Goal: Transaction & Acquisition: Purchase product/service

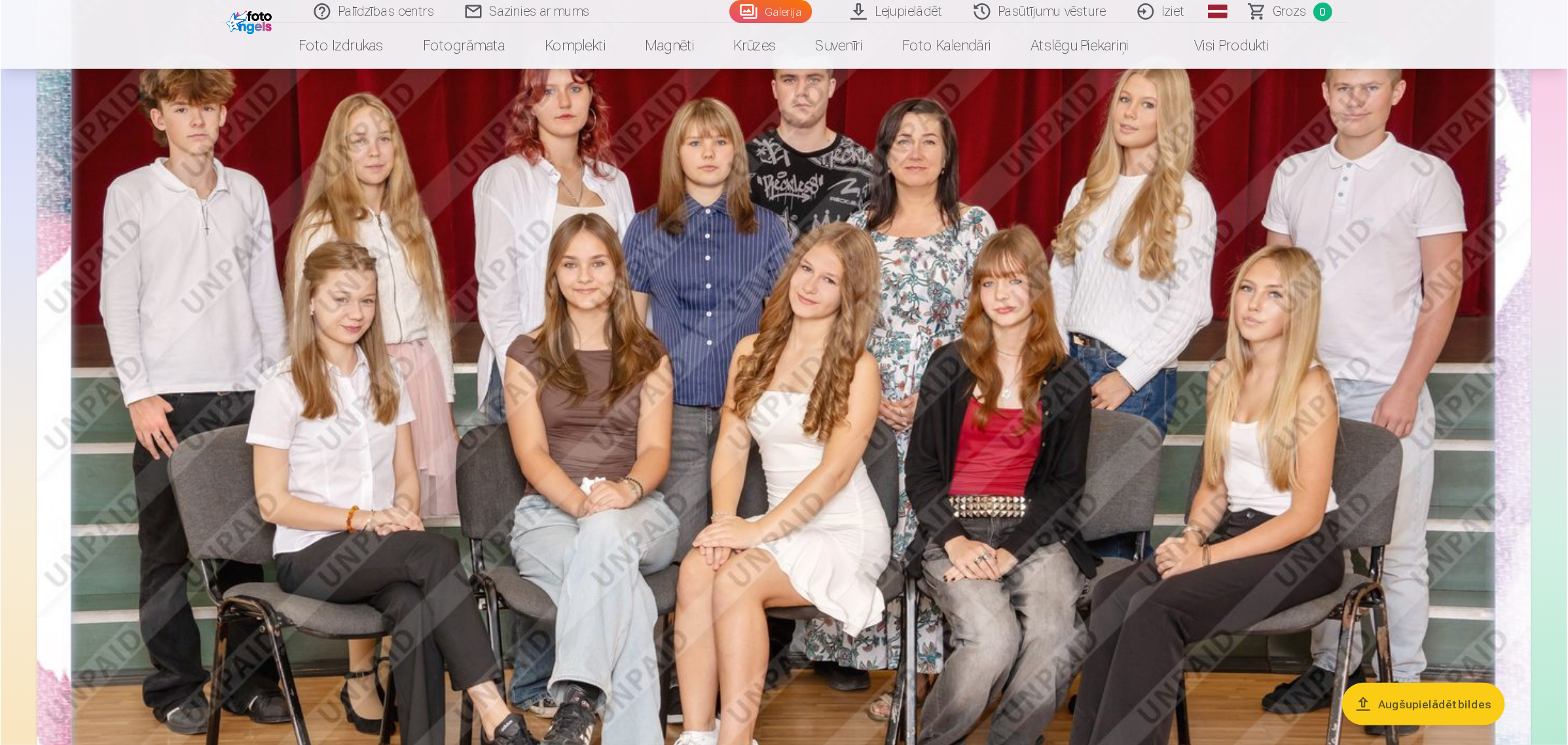
scroll to position [65, 0]
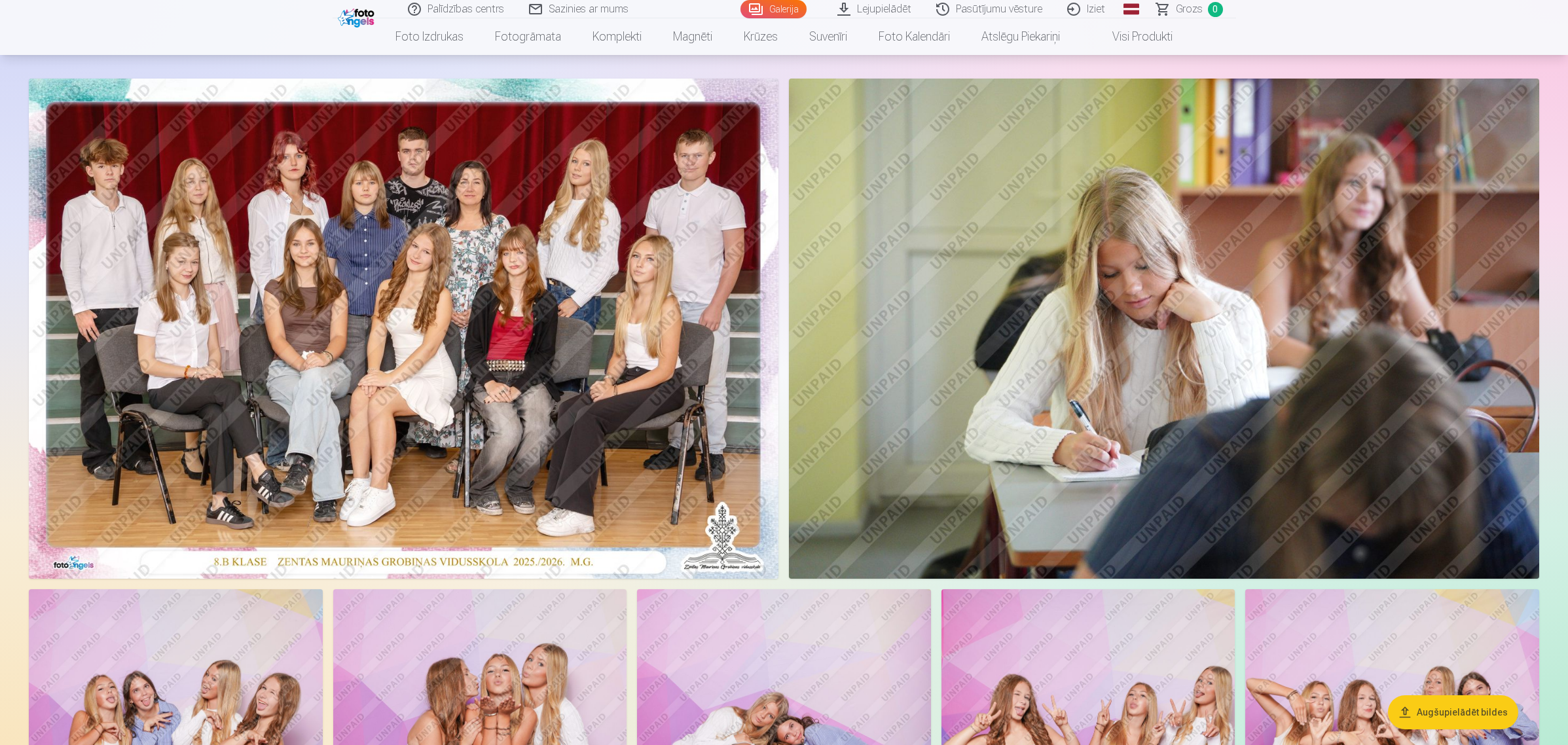
click at [440, 341] on img at bounding box center [404, 328] width 749 height 500
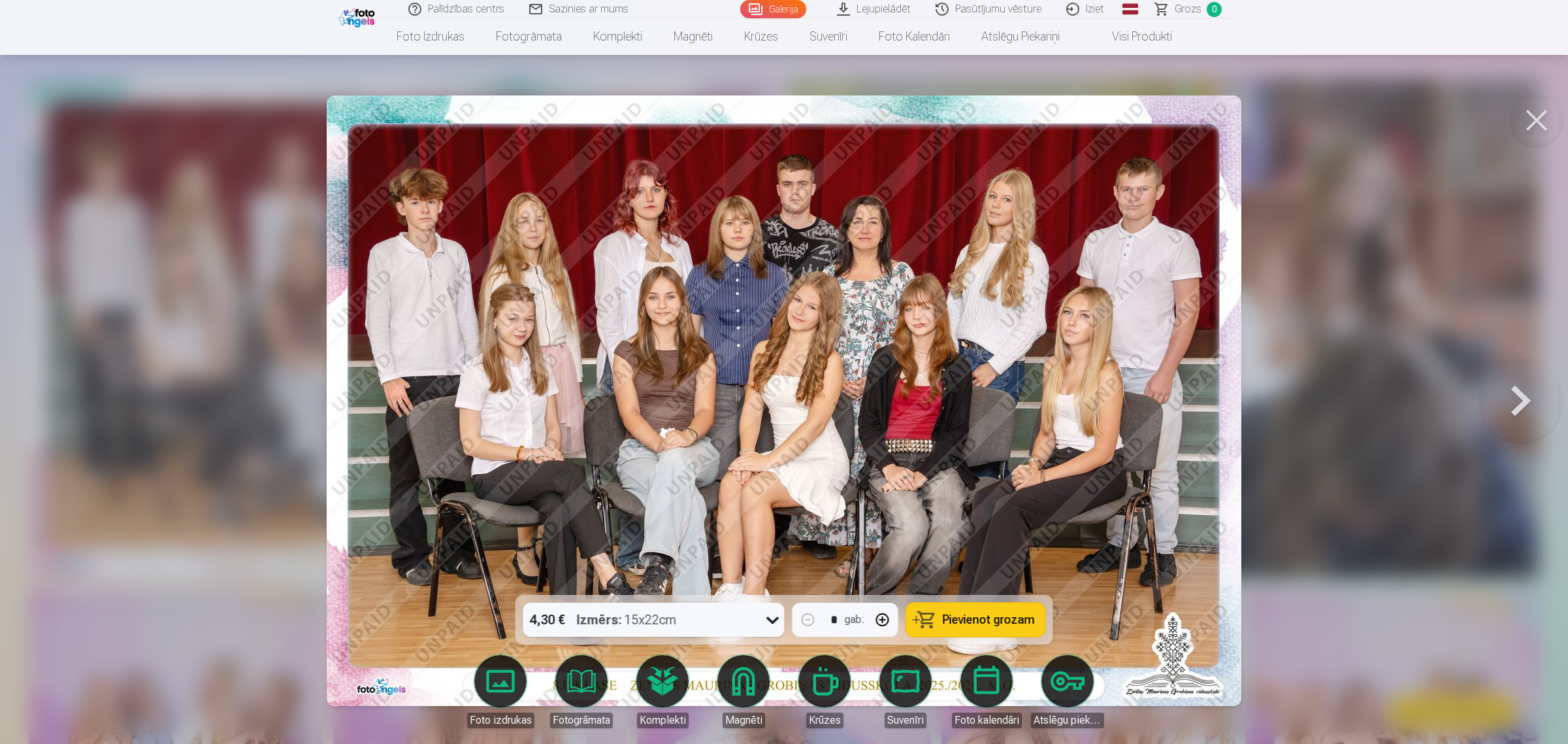
click at [958, 595] on span "Pievienot grozam" at bounding box center [989, 619] width 92 height 12
click at [1251, 421] on button at bounding box center [1521, 400] width 84 height 362
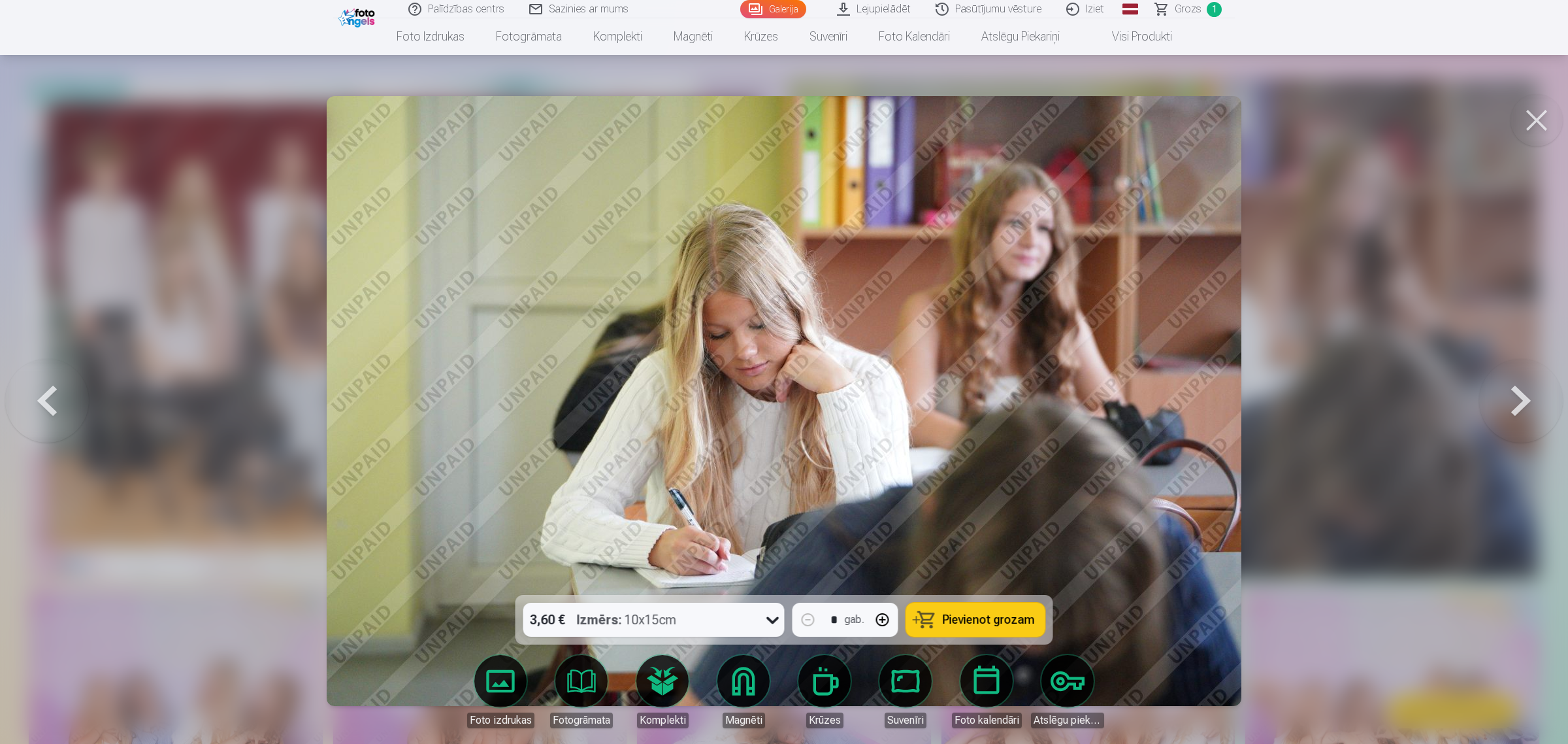
click at [1251, 407] on button at bounding box center [1521, 400] width 84 height 362
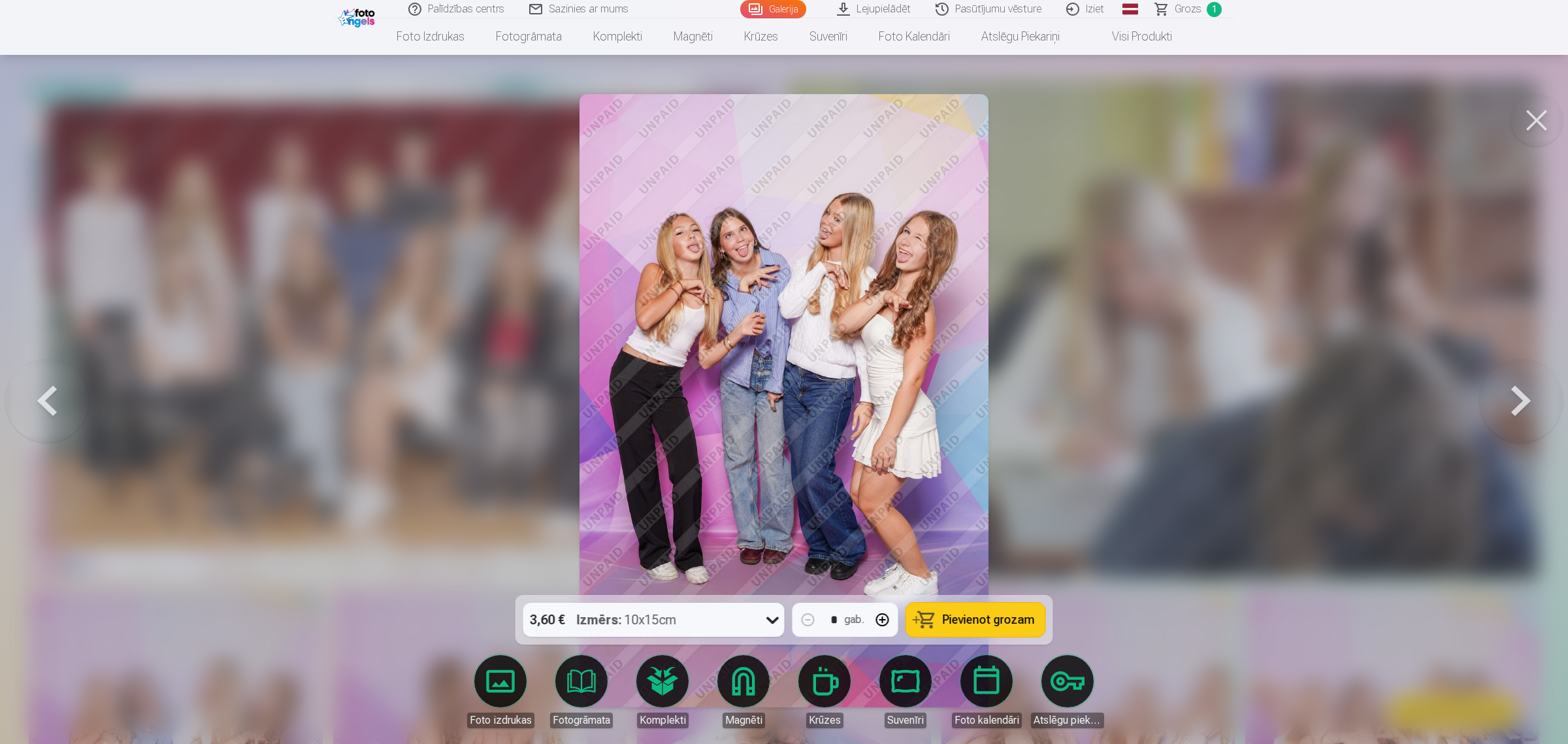
click at [1251, 415] on button at bounding box center [1521, 400] width 84 height 362
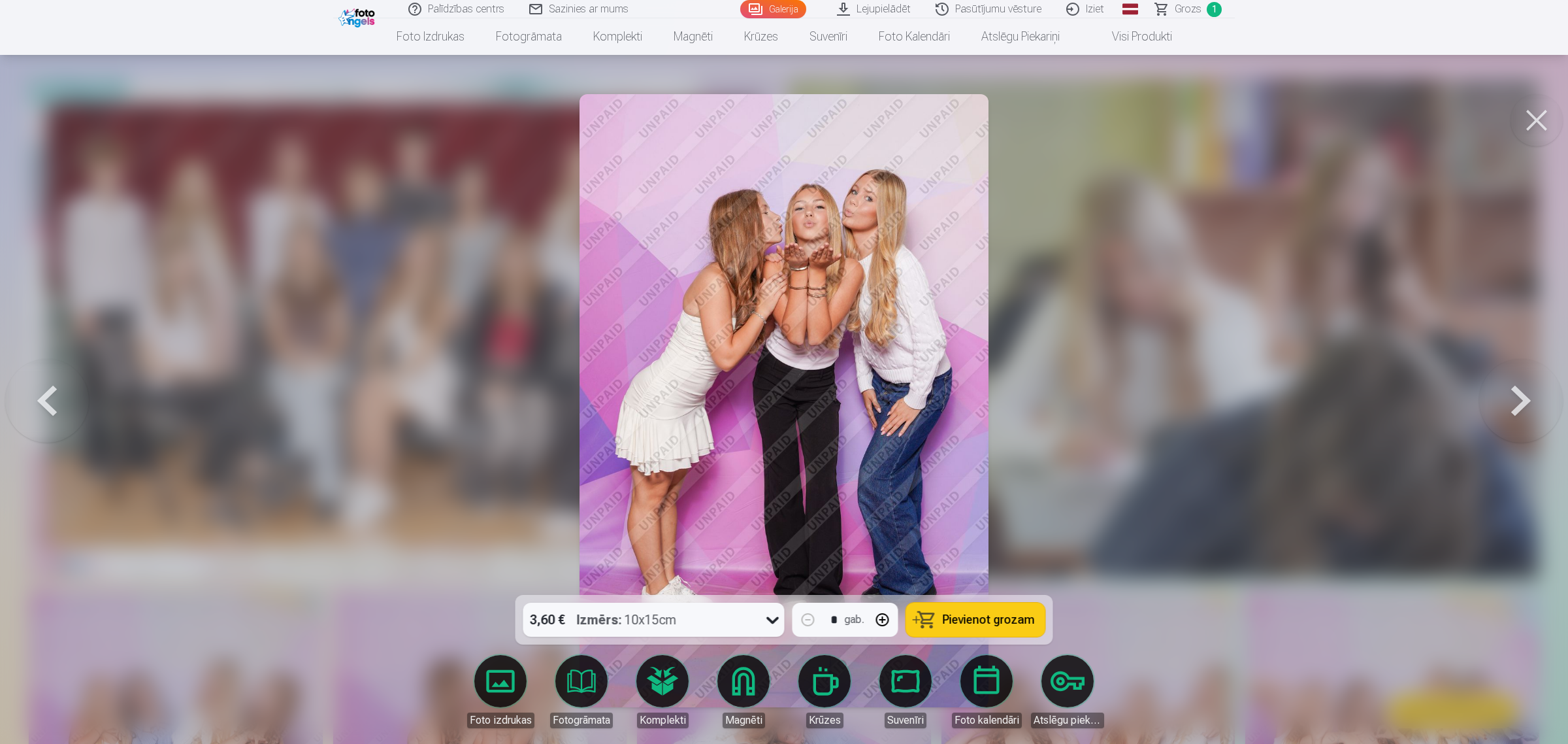
click at [1251, 413] on button at bounding box center [1521, 400] width 84 height 362
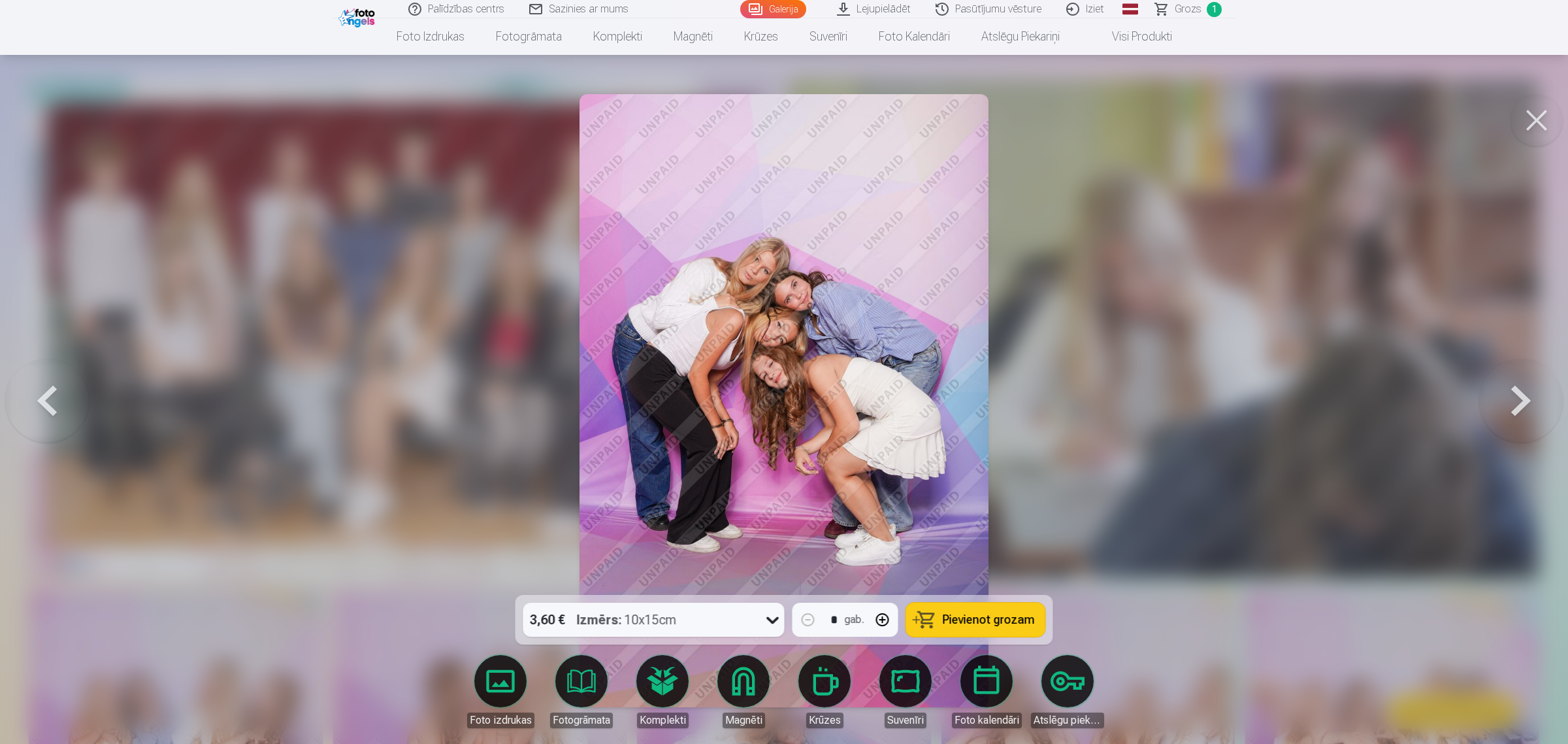
click at [1251, 413] on button at bounding box center [1521, 400] width 84 height 362
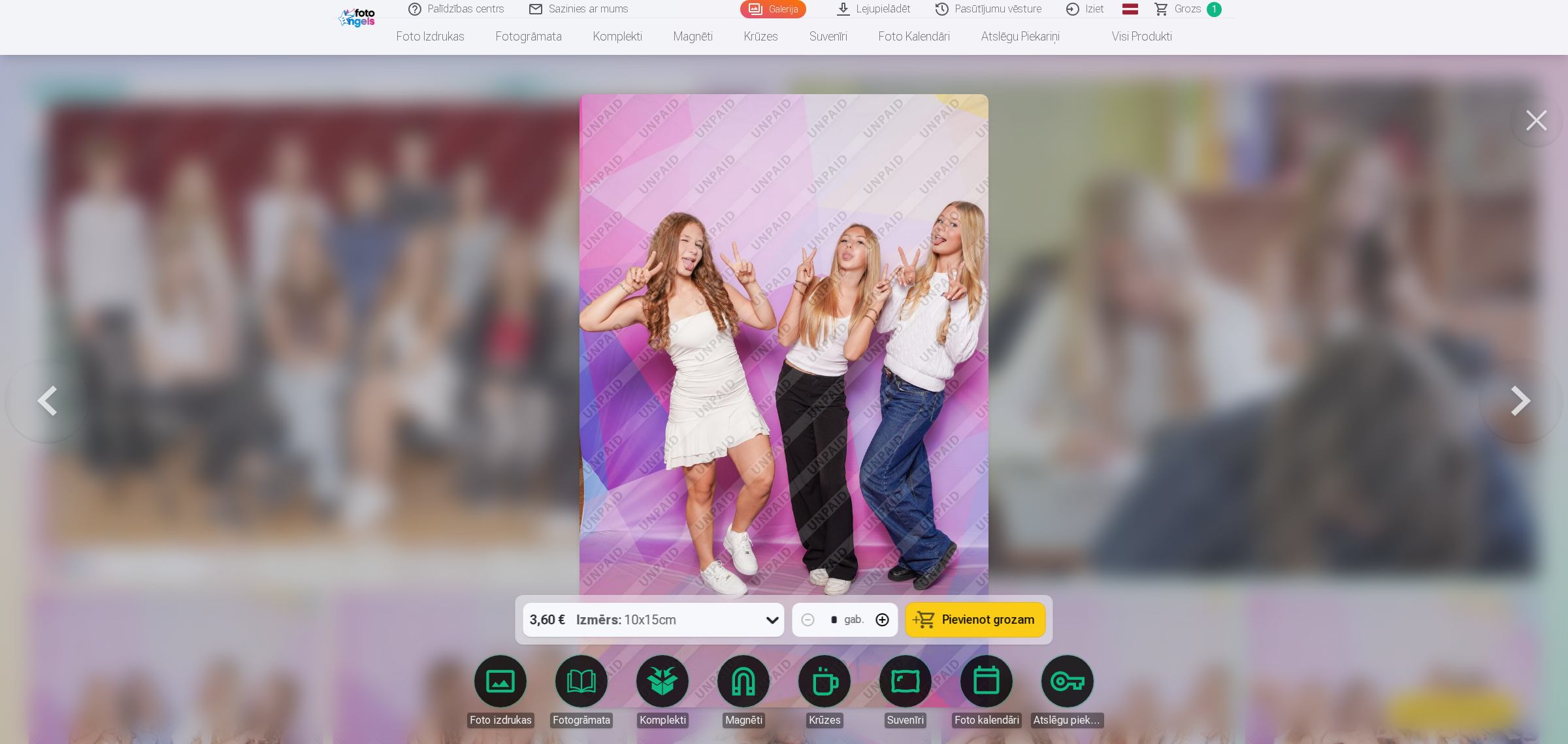
click at [1251, 413] on button at bounding box center [1521, 400] width 84 height 362
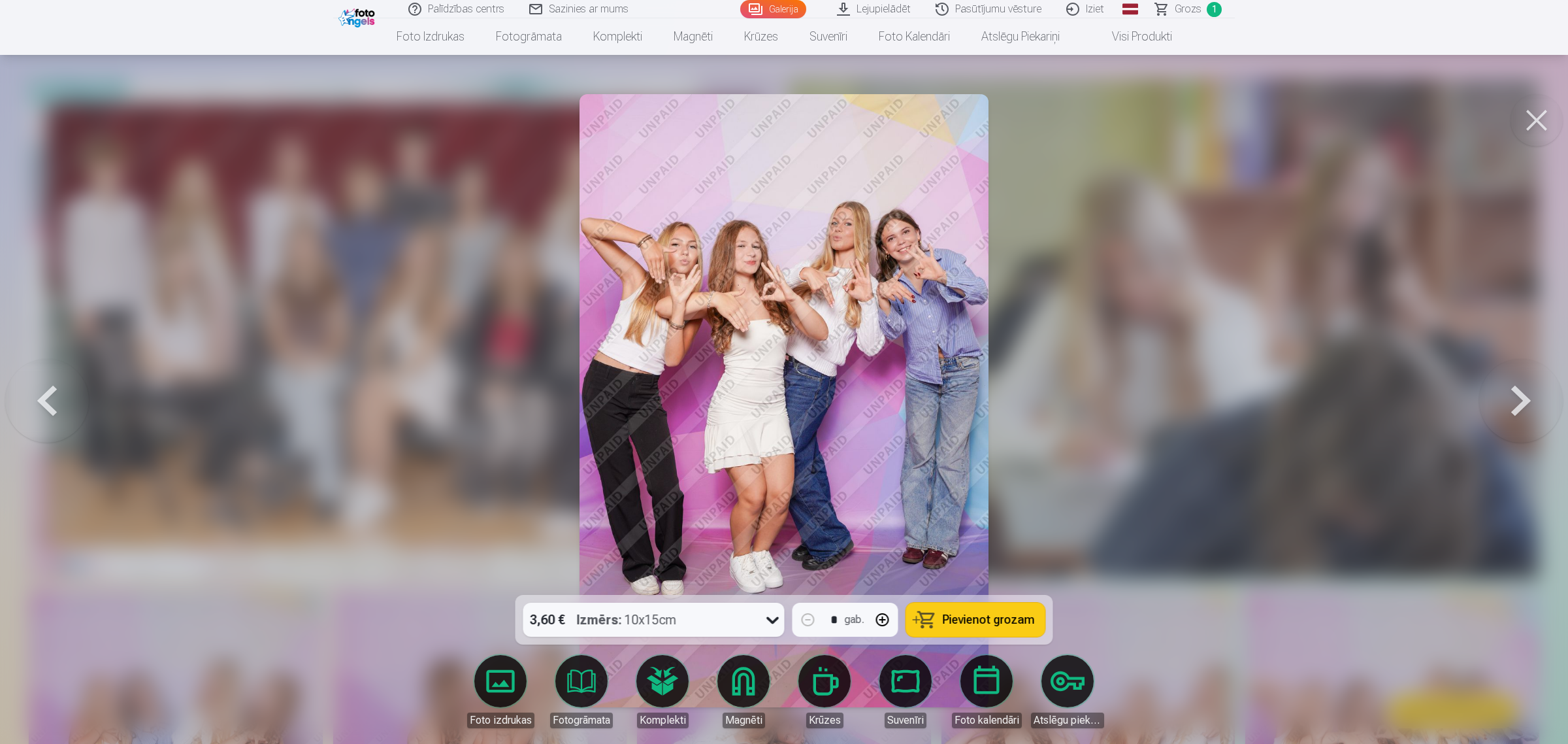
click at [1251, 413] on button at bounding box center [1521, 400] width 84 height 362
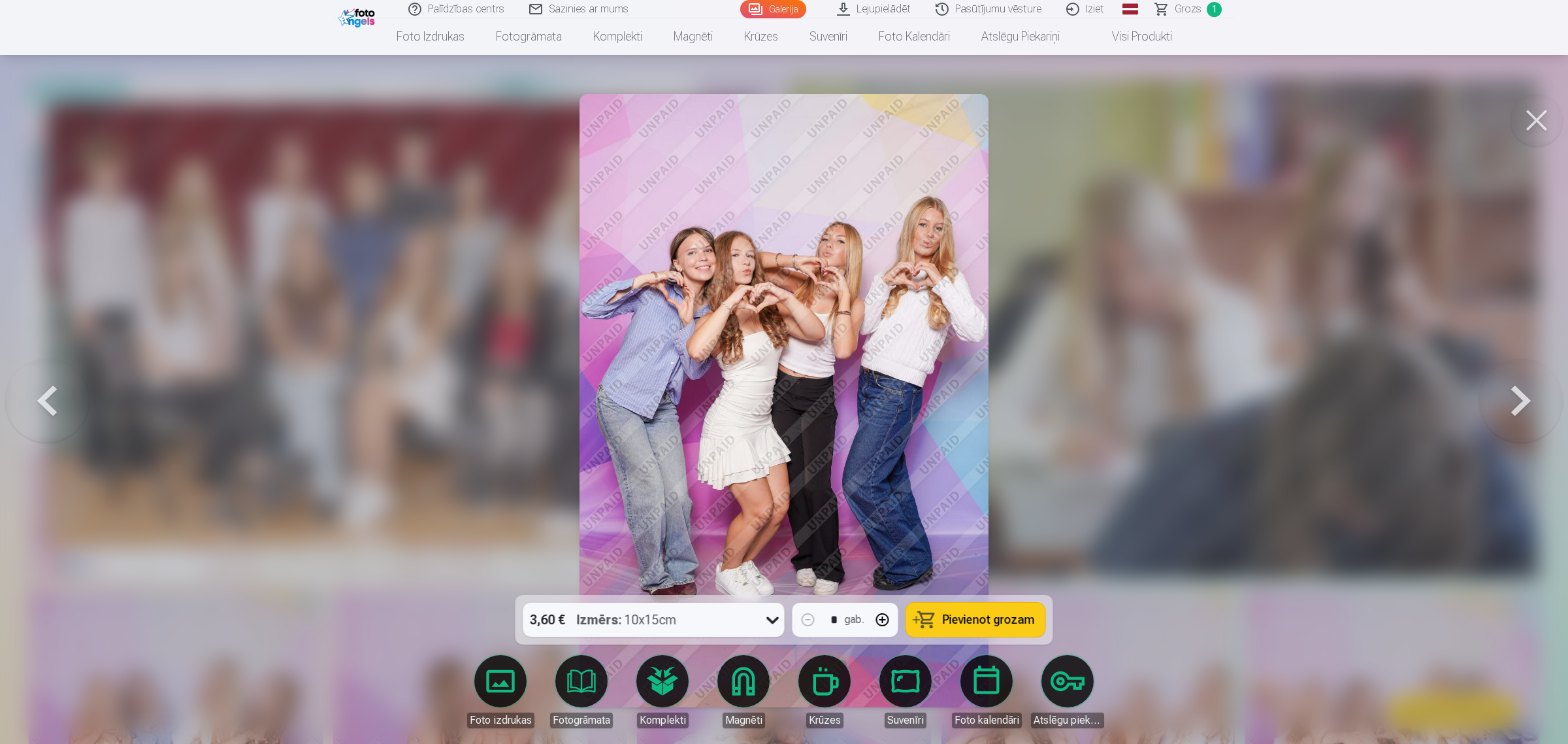
click at [1251, 413] on button at bounding box center [1521, 400] width 84 height 362
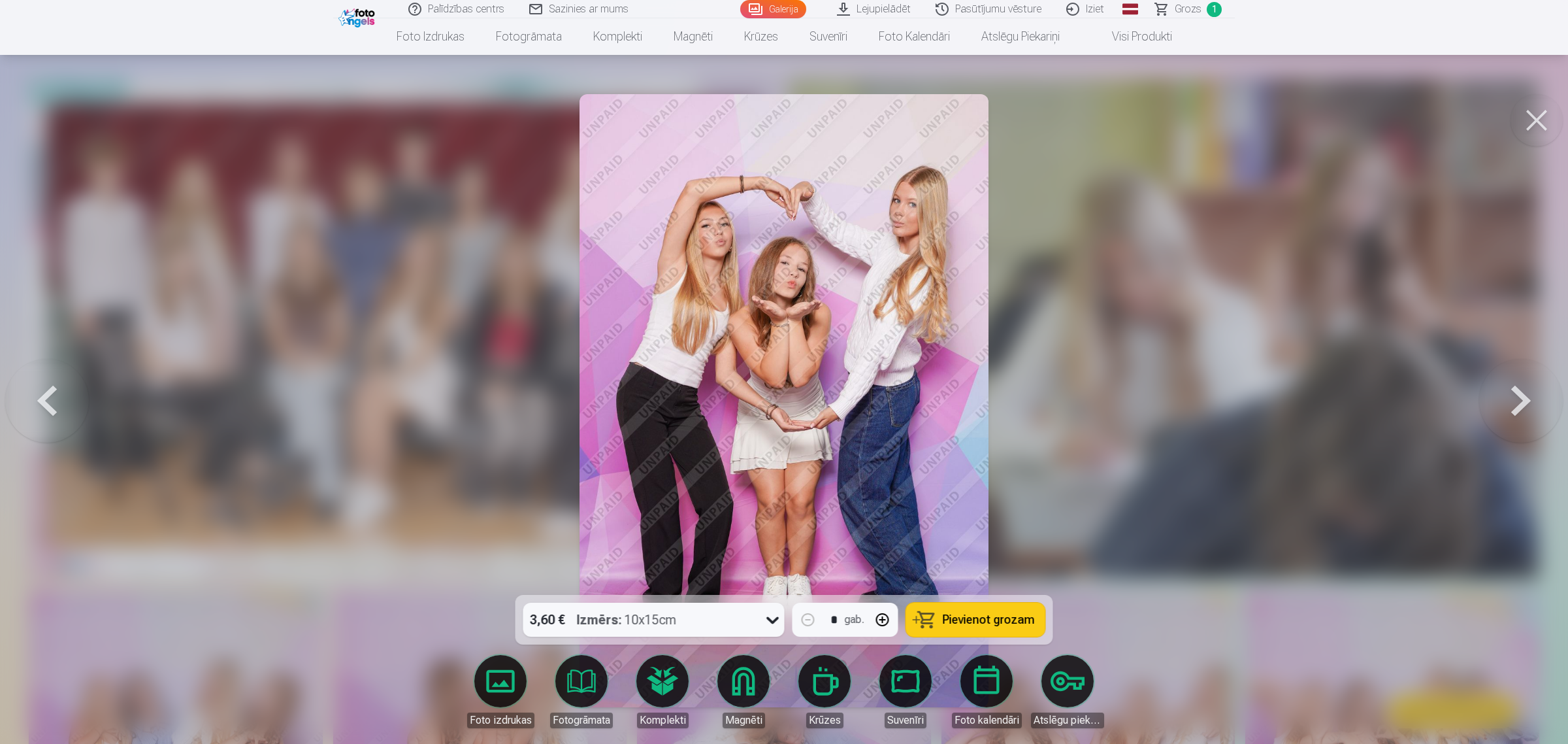
click at [1251, 413] on button at bounding box center [1521, 400] width 84 height 362
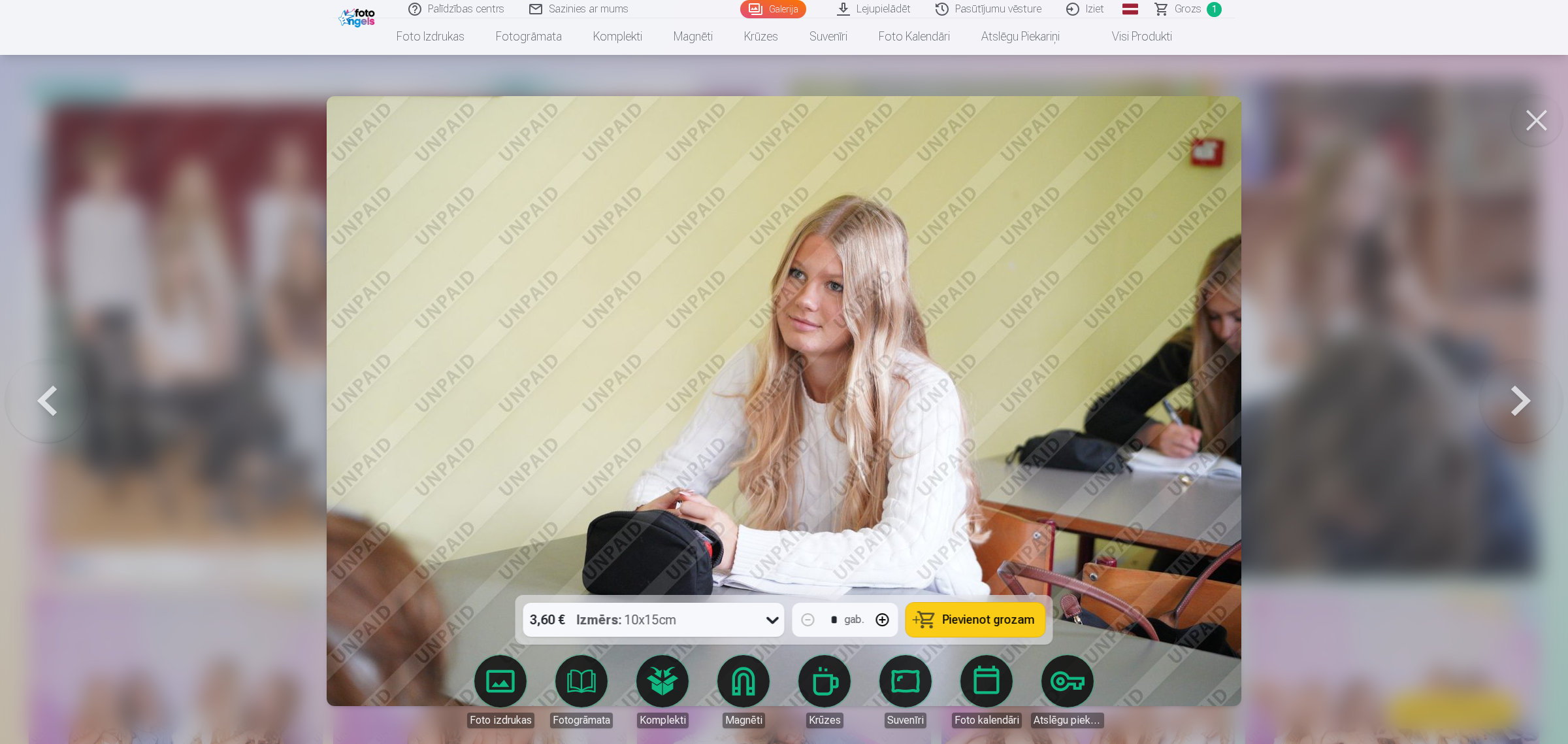
click at [1251, 399] on button at bounding box center [1521, 400] width 84 height 362
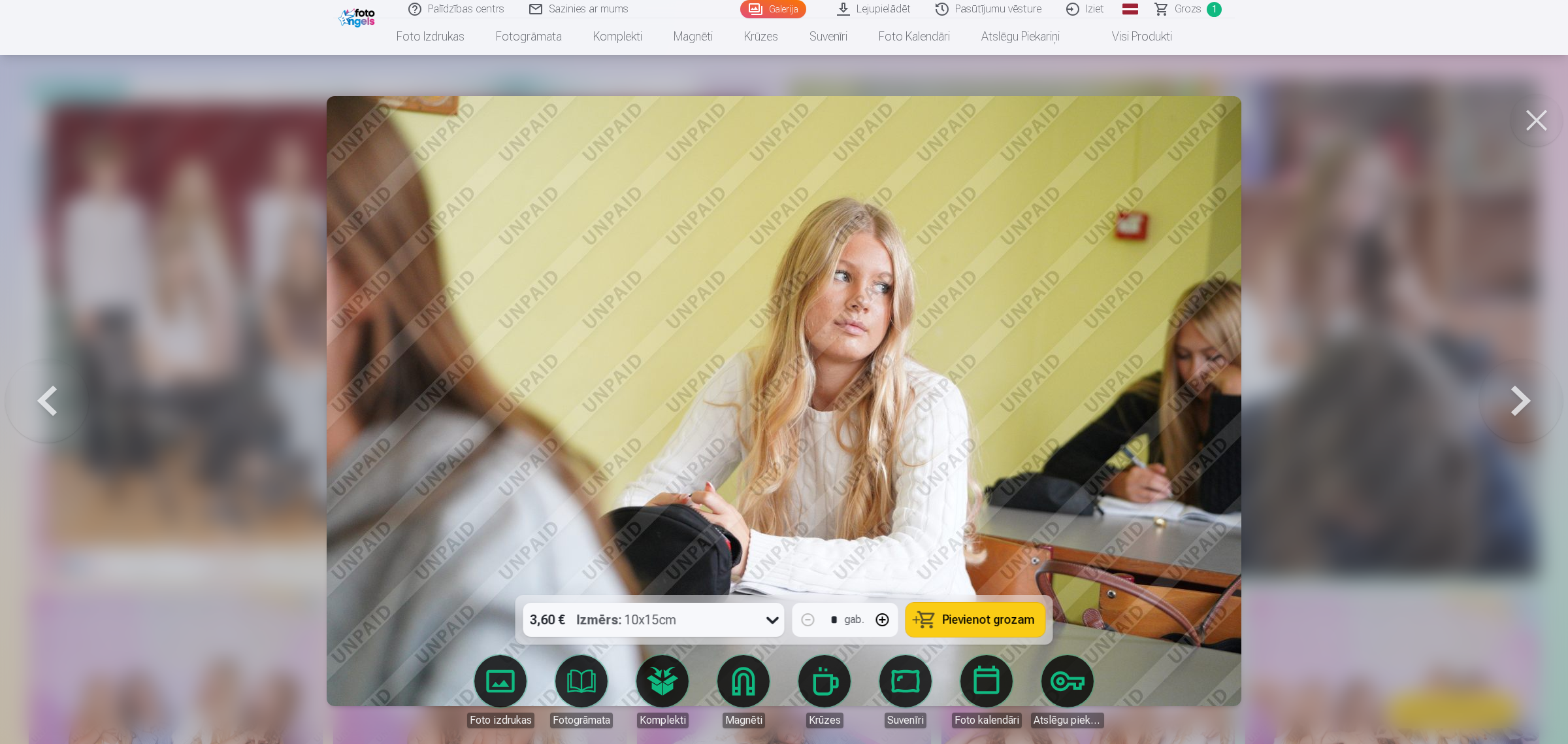
click at [1251, 406] on button at bounding box center [1521, 400] width 84 height 362
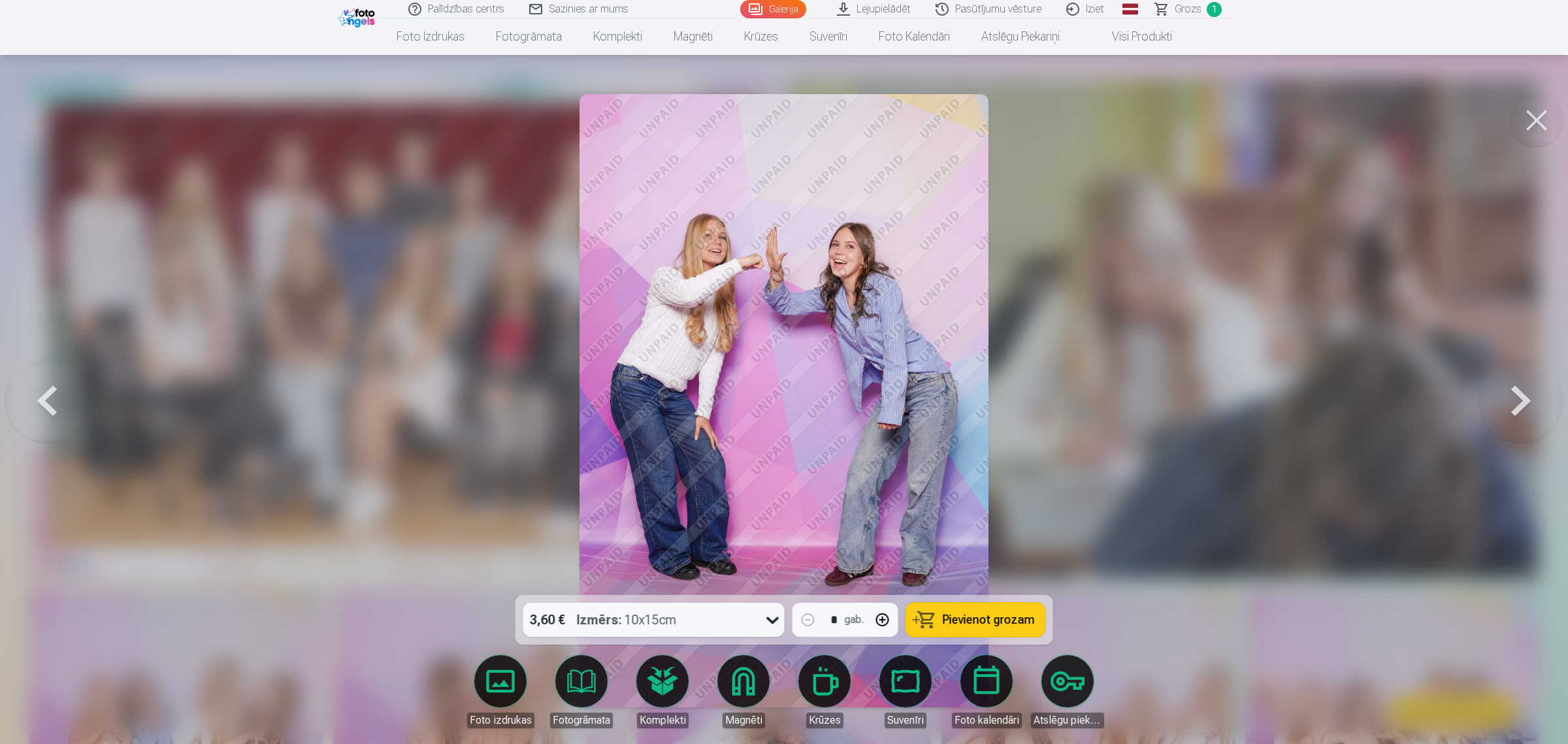
click at [1251, 397] on button at bounding box center [1521, 400] width 84 height 362
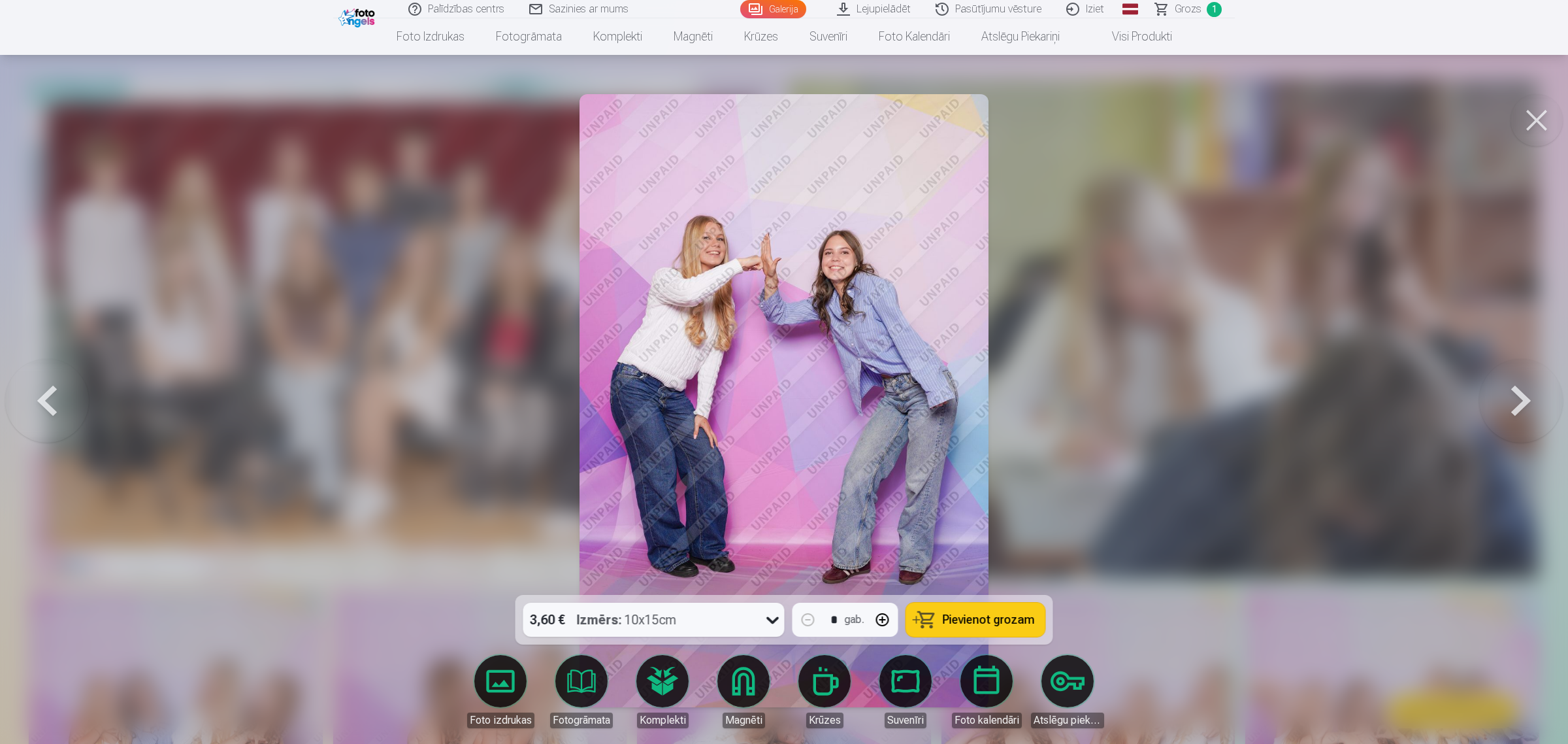
click at [1251, 395] on button at bounding box center [1521, 400] width 84 height 362
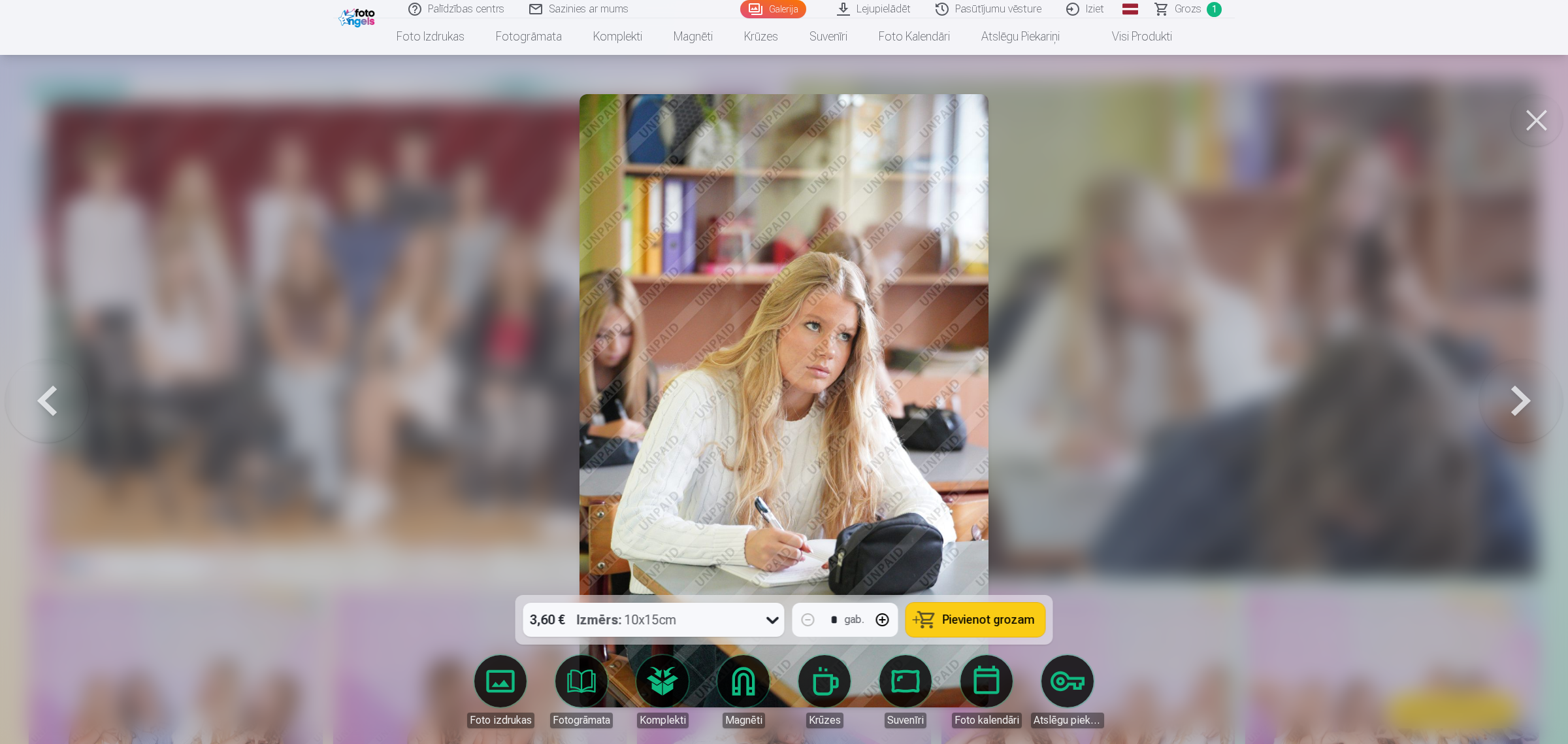
click at [1251, 394] on button at bounding box center [1521, 400] width 84 height 362
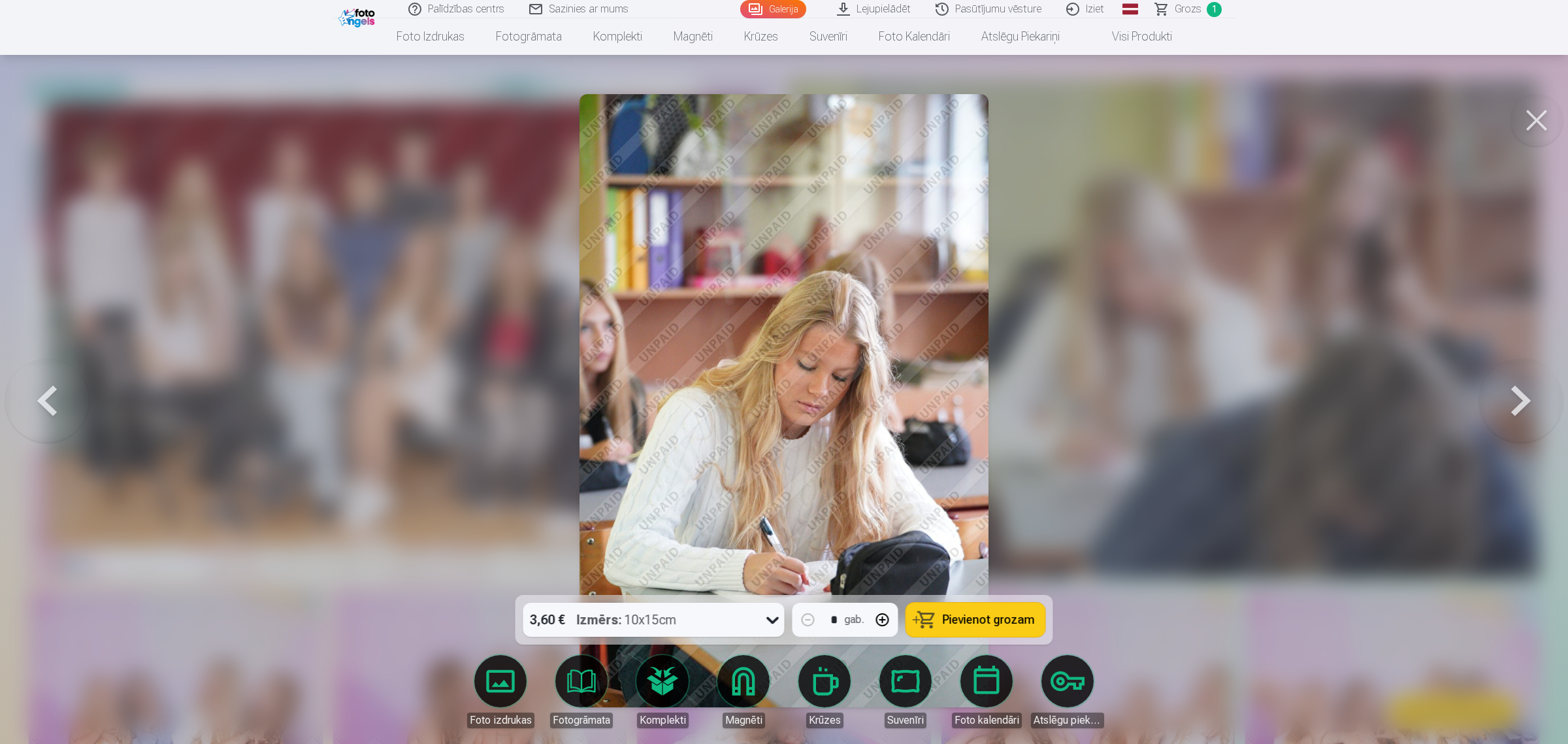
click at [1251, 394] on button at bounding box center [1521, 400] width 84 height 362
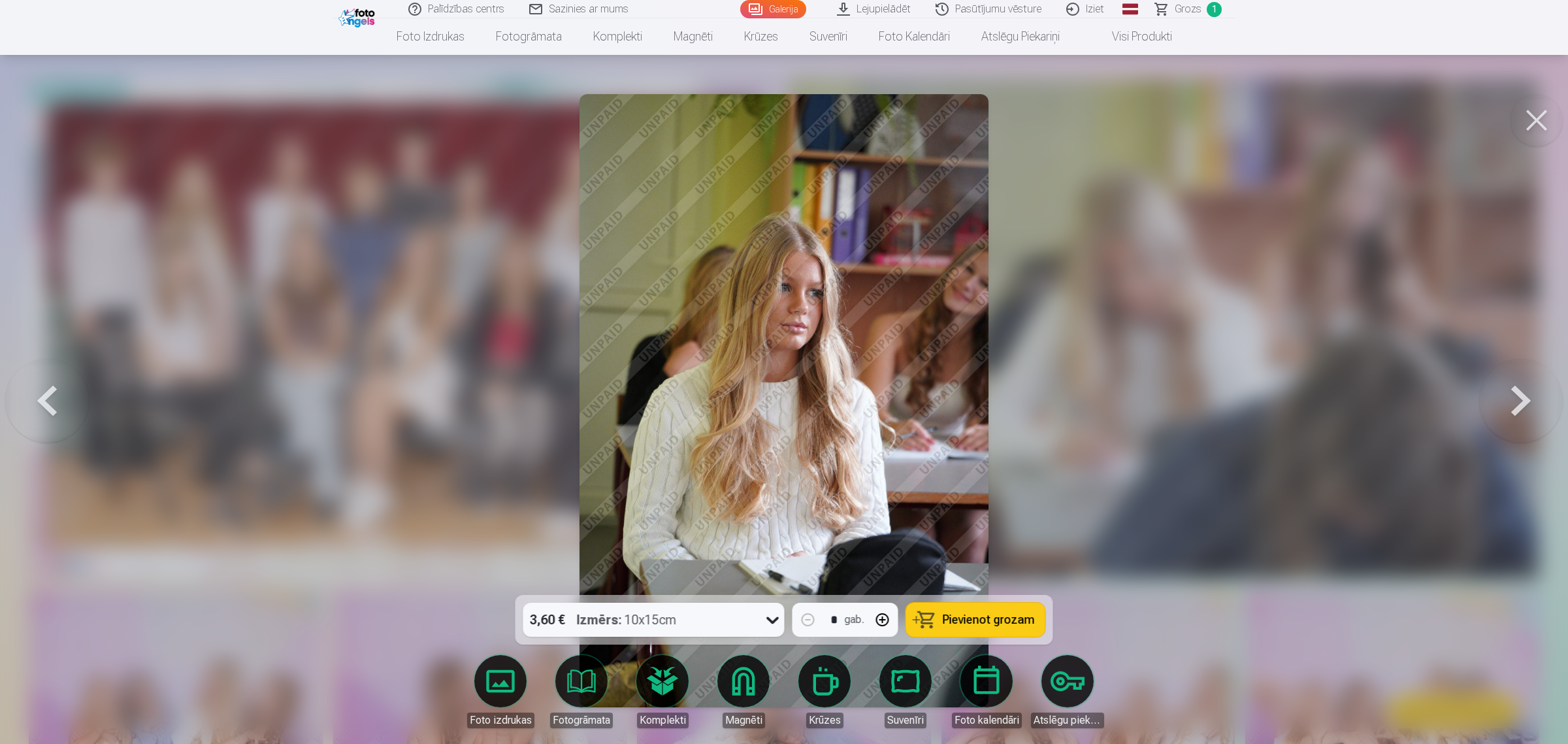
click at [1251, 403] on button at bounding box center [1521, 400] width 84 height 362
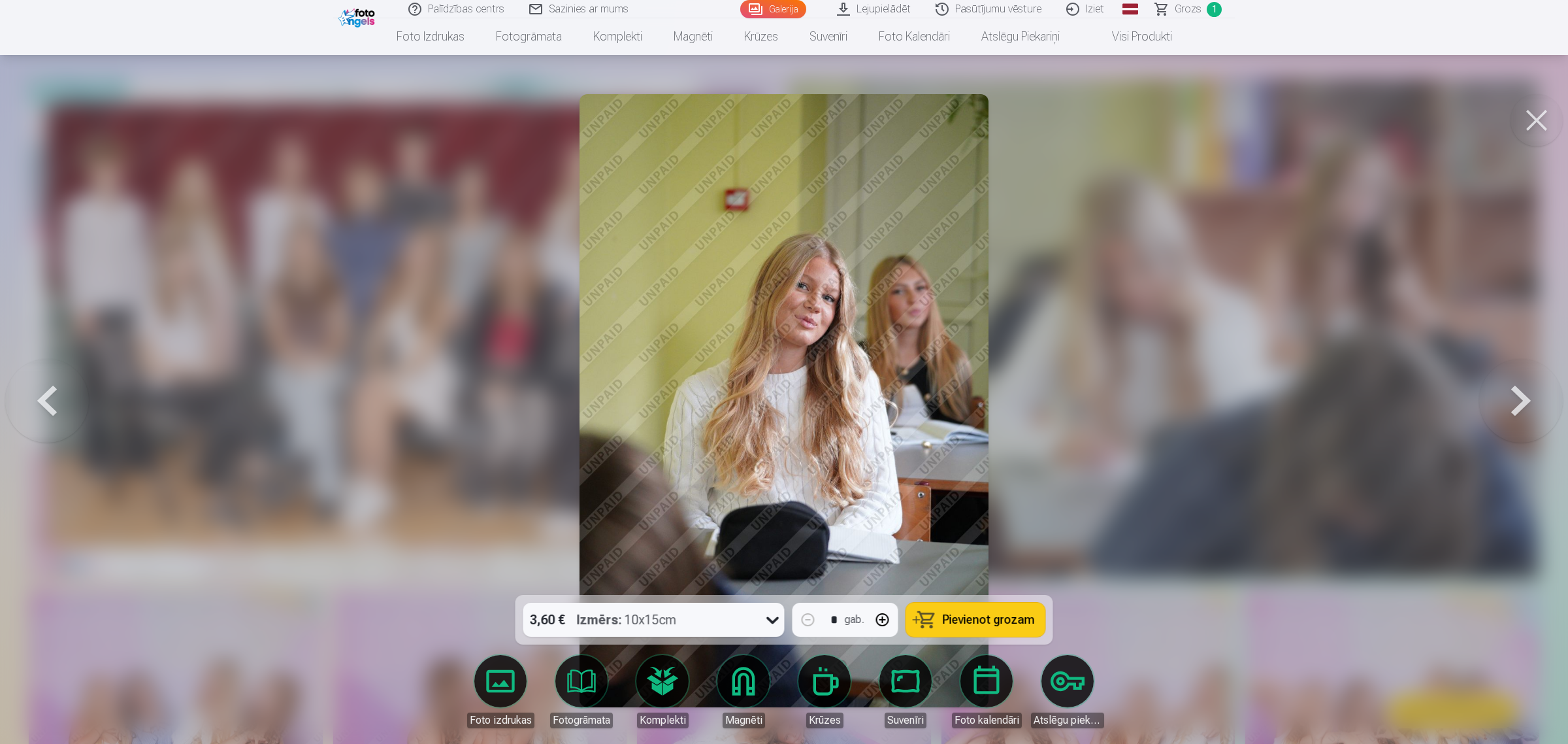
click at [1251, 403] on button at bounding box center [1521, 400] width 84 height 362
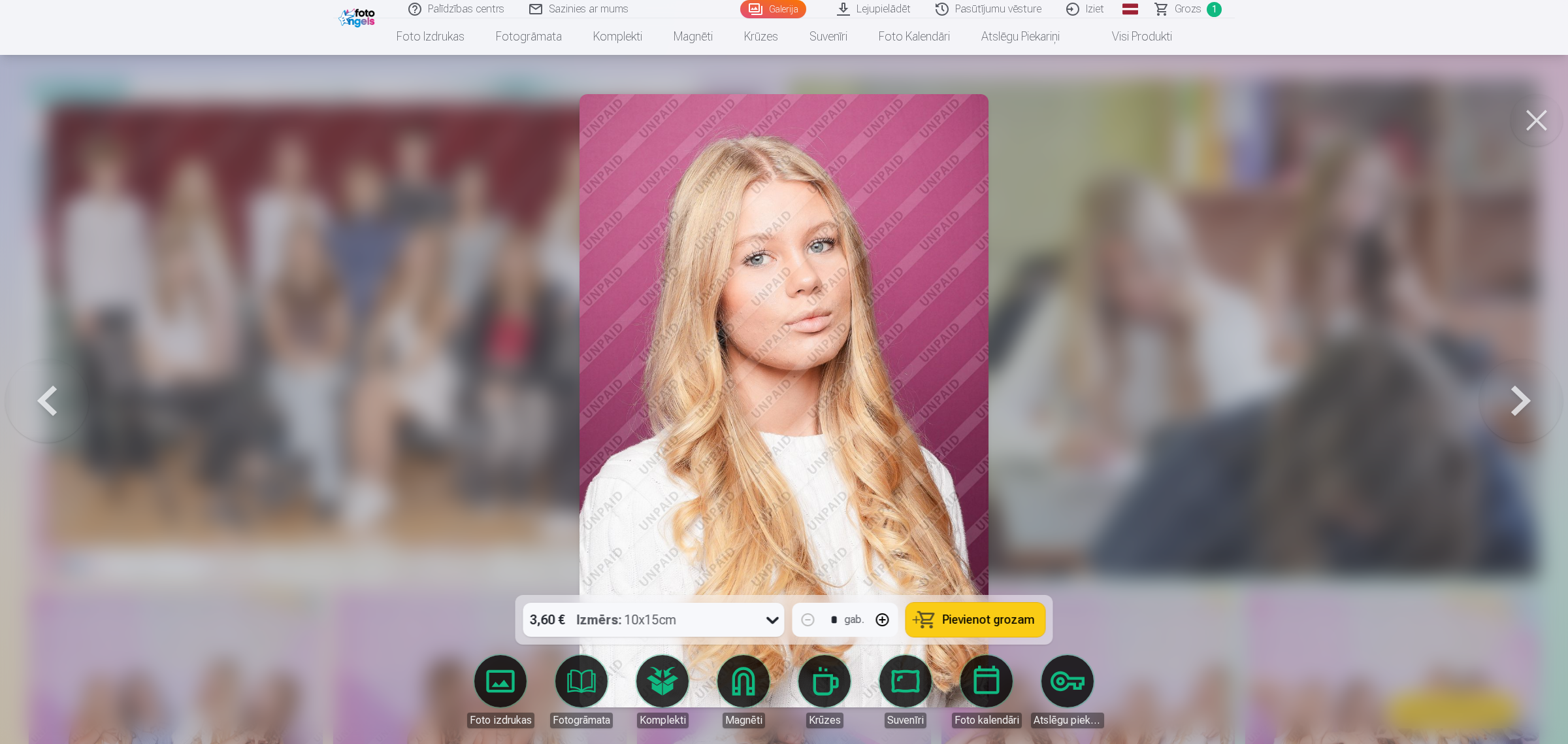
click at [1251, 403] on button at bounding box center [1521, 400] width 84 height 362
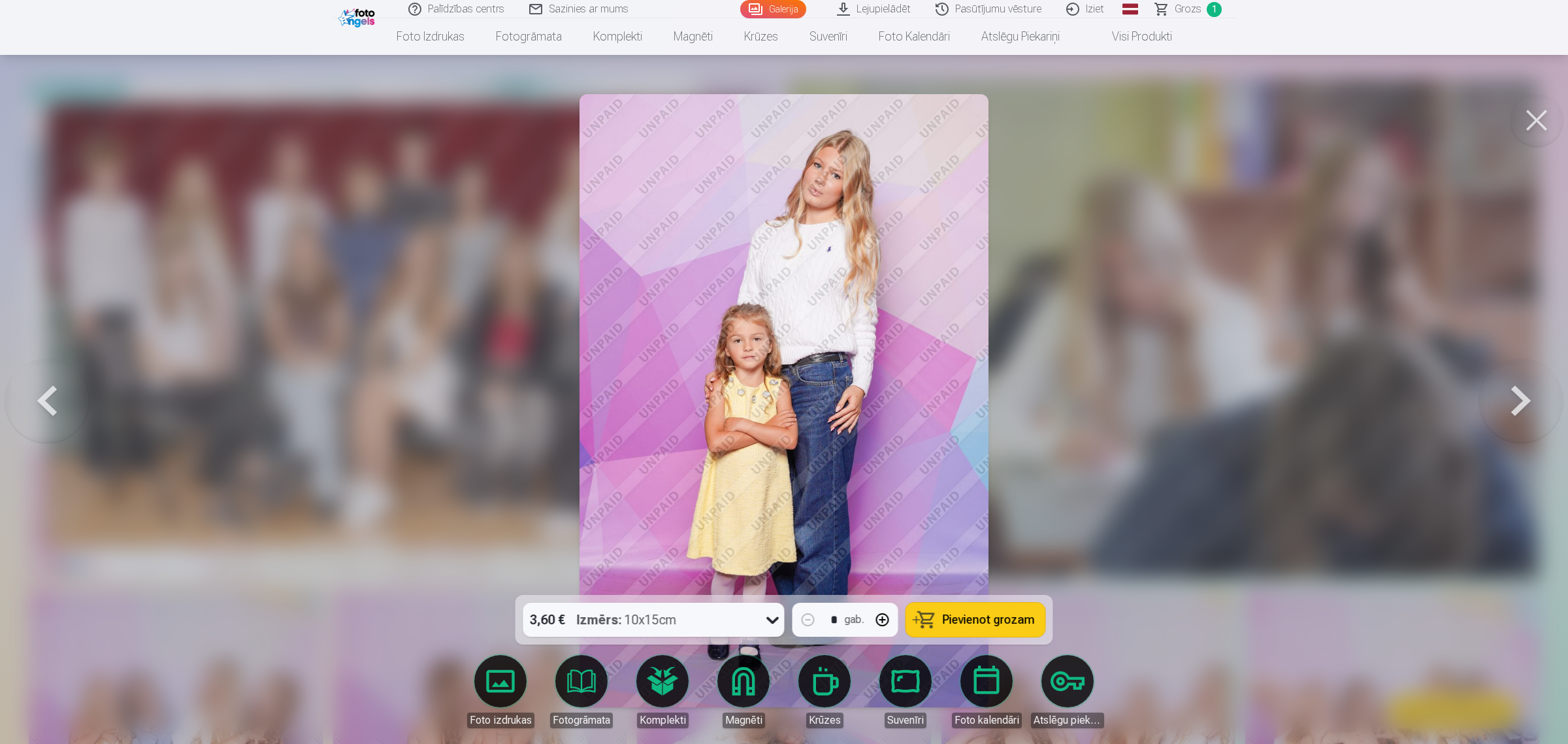
click at [1251, 409] on button at bounding box center [1521, 400] width 84 height 362
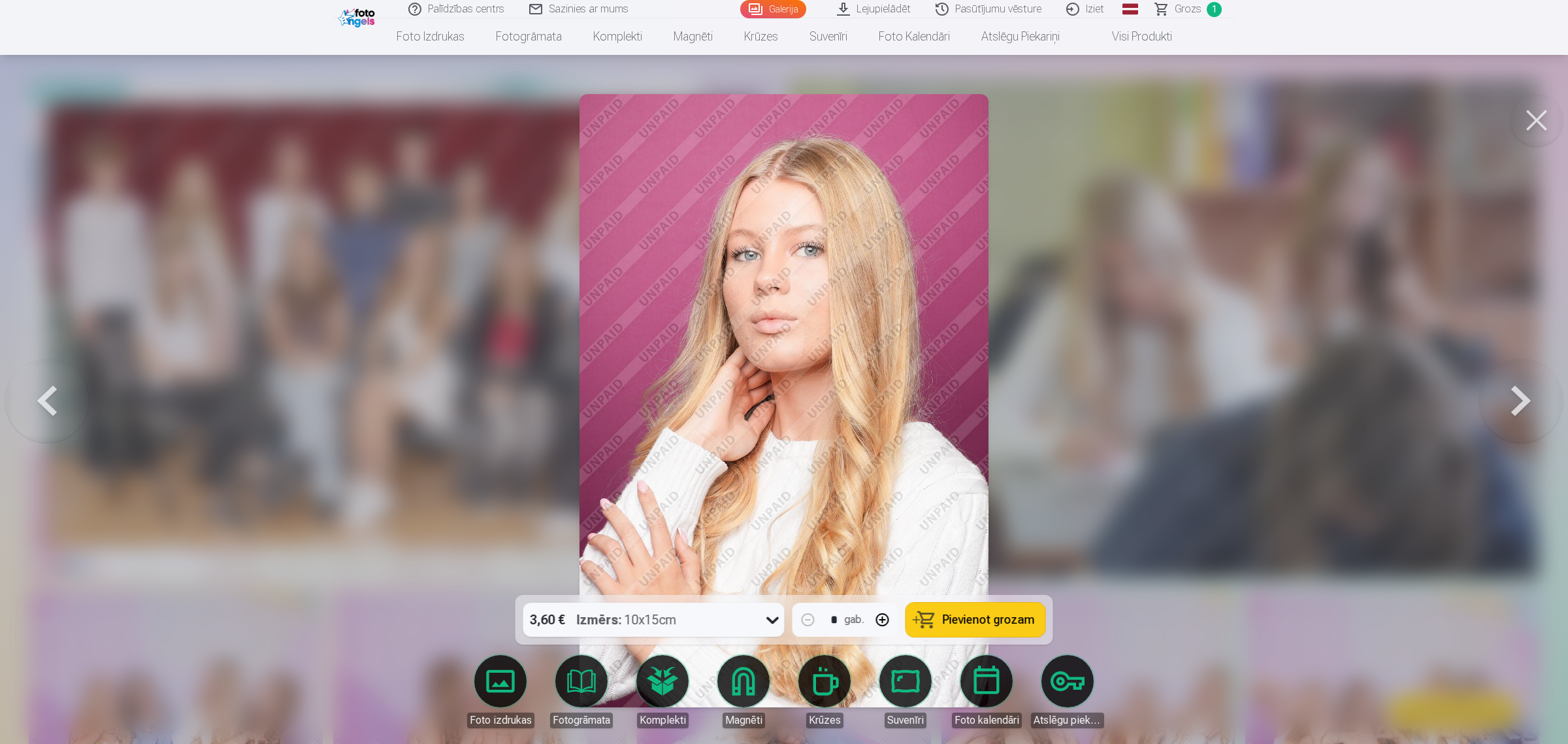
click at [1251, 409] on button at bounding box center [1521, 400] width 84 height 362
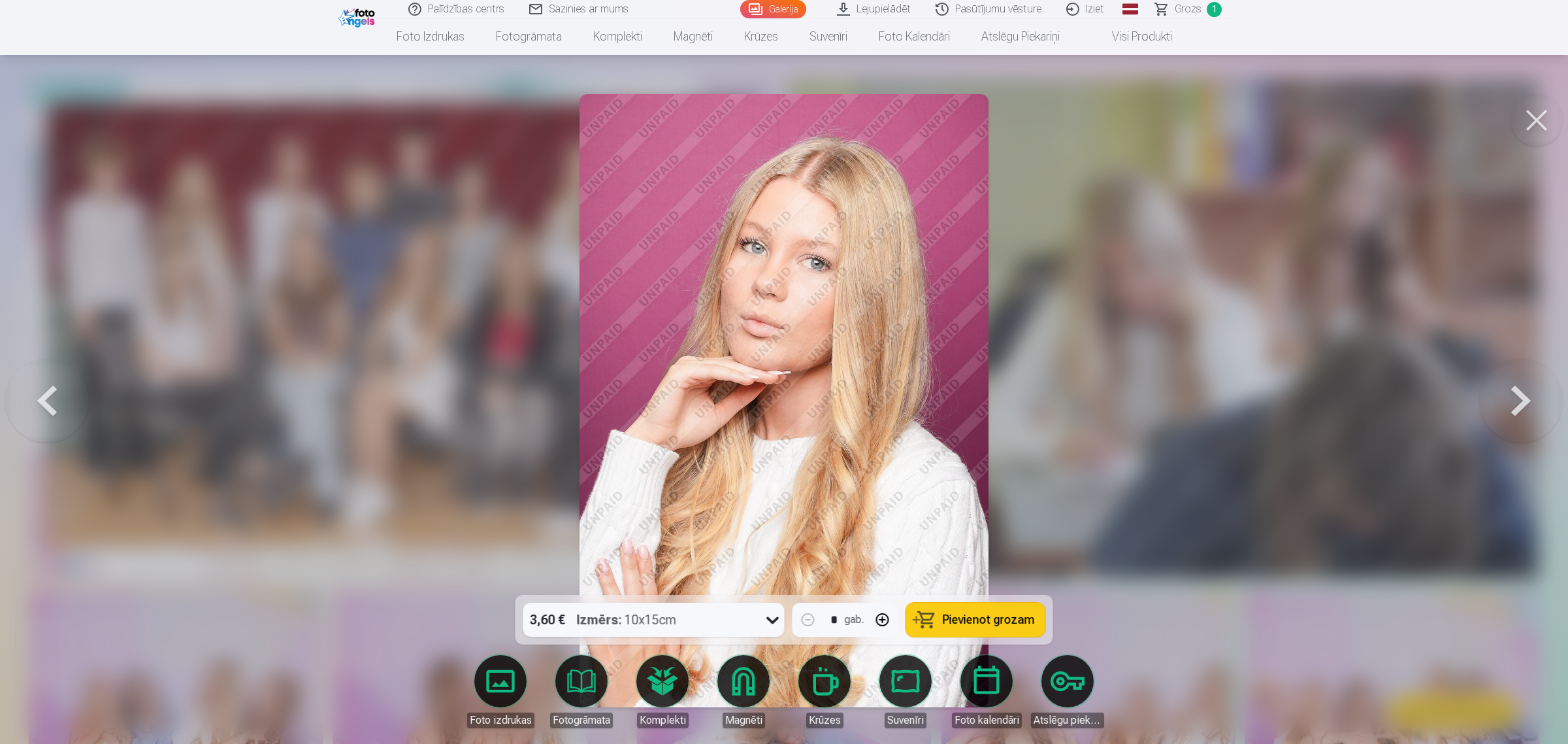
click at [1251, 409] on button at bounding box center [1521, 400] width 84 height 362
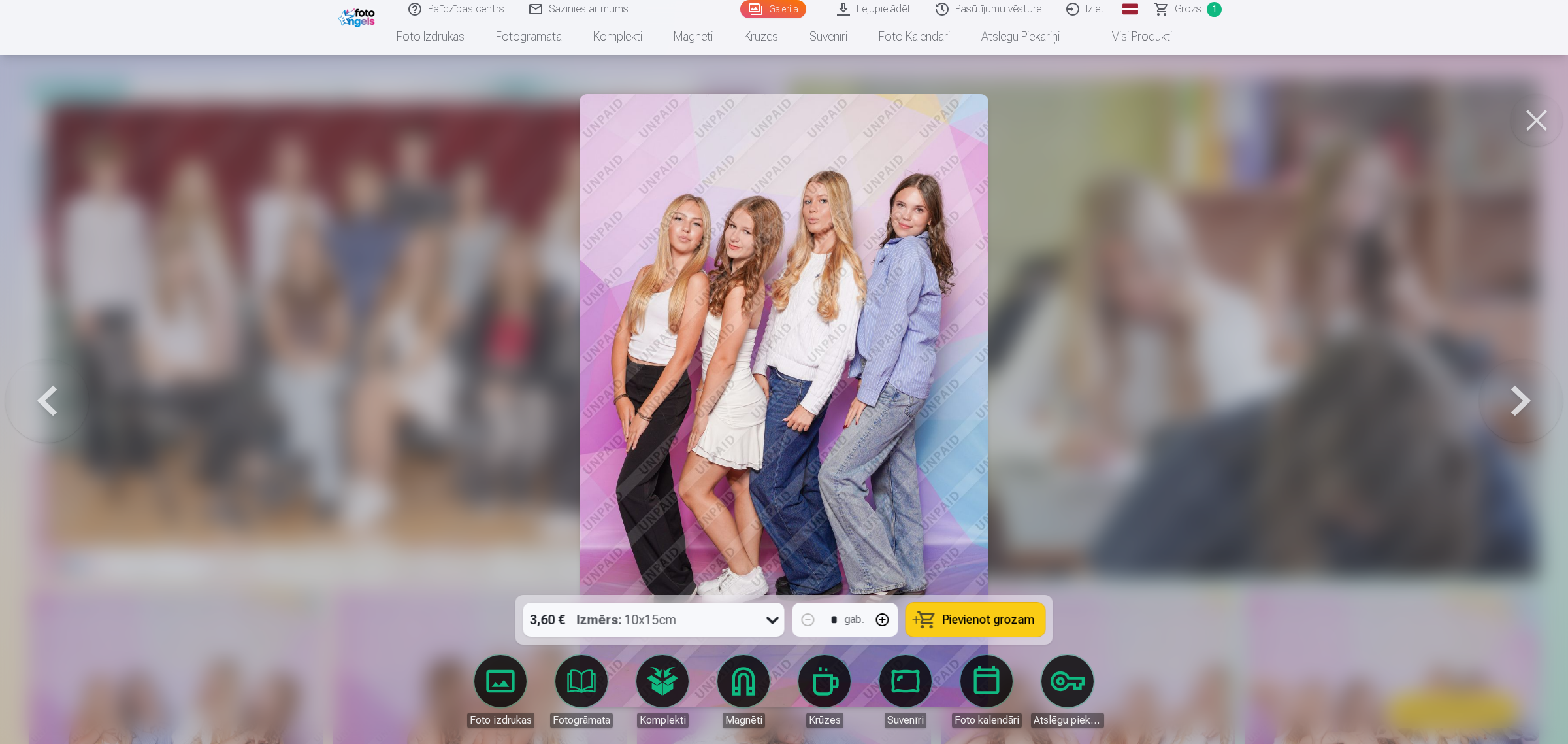
click at [1251, 395] on button at bounding box center [1521, 400] width 84 height 362
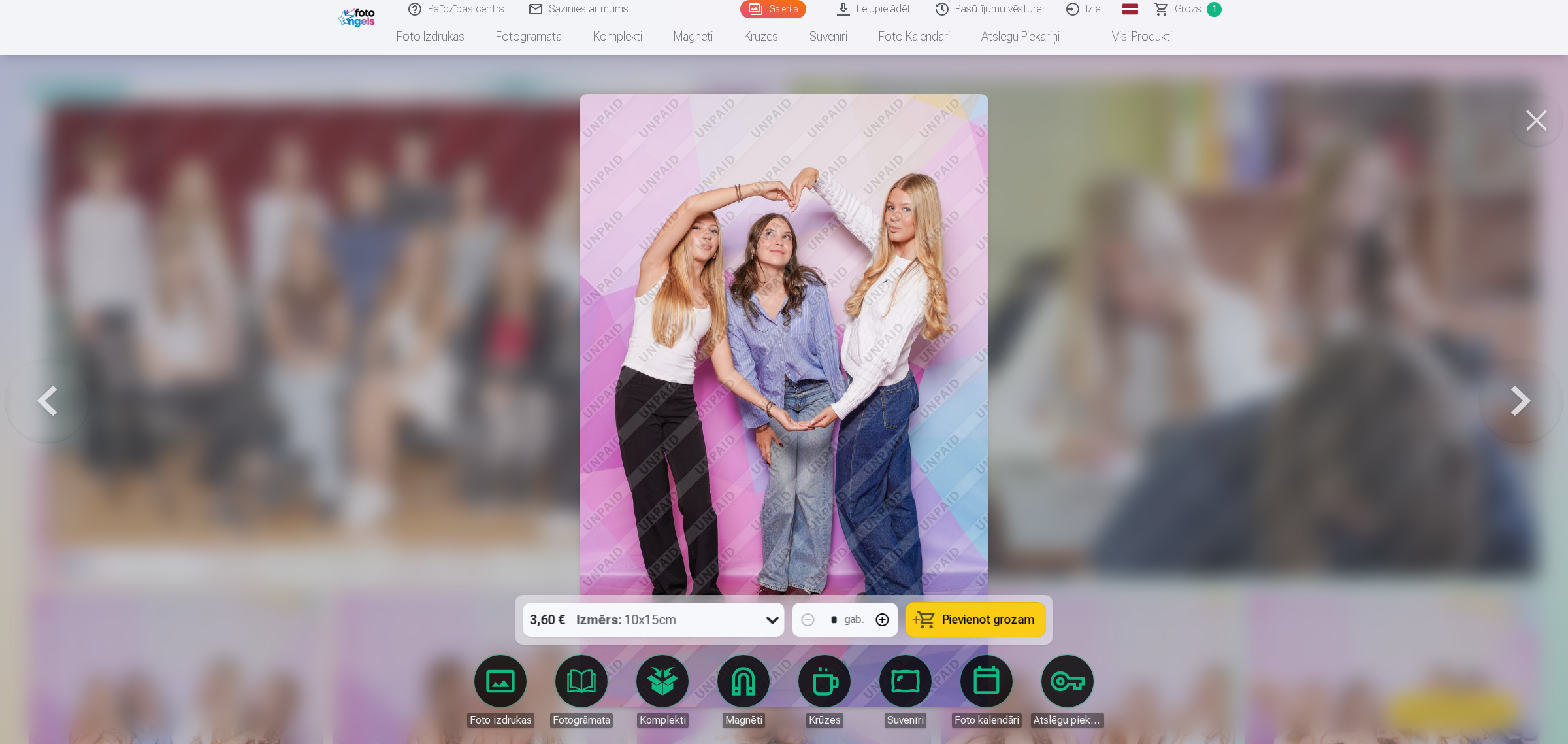
click at [1251, 396] on button at bounding box center [1521, 400] width 84 height 362
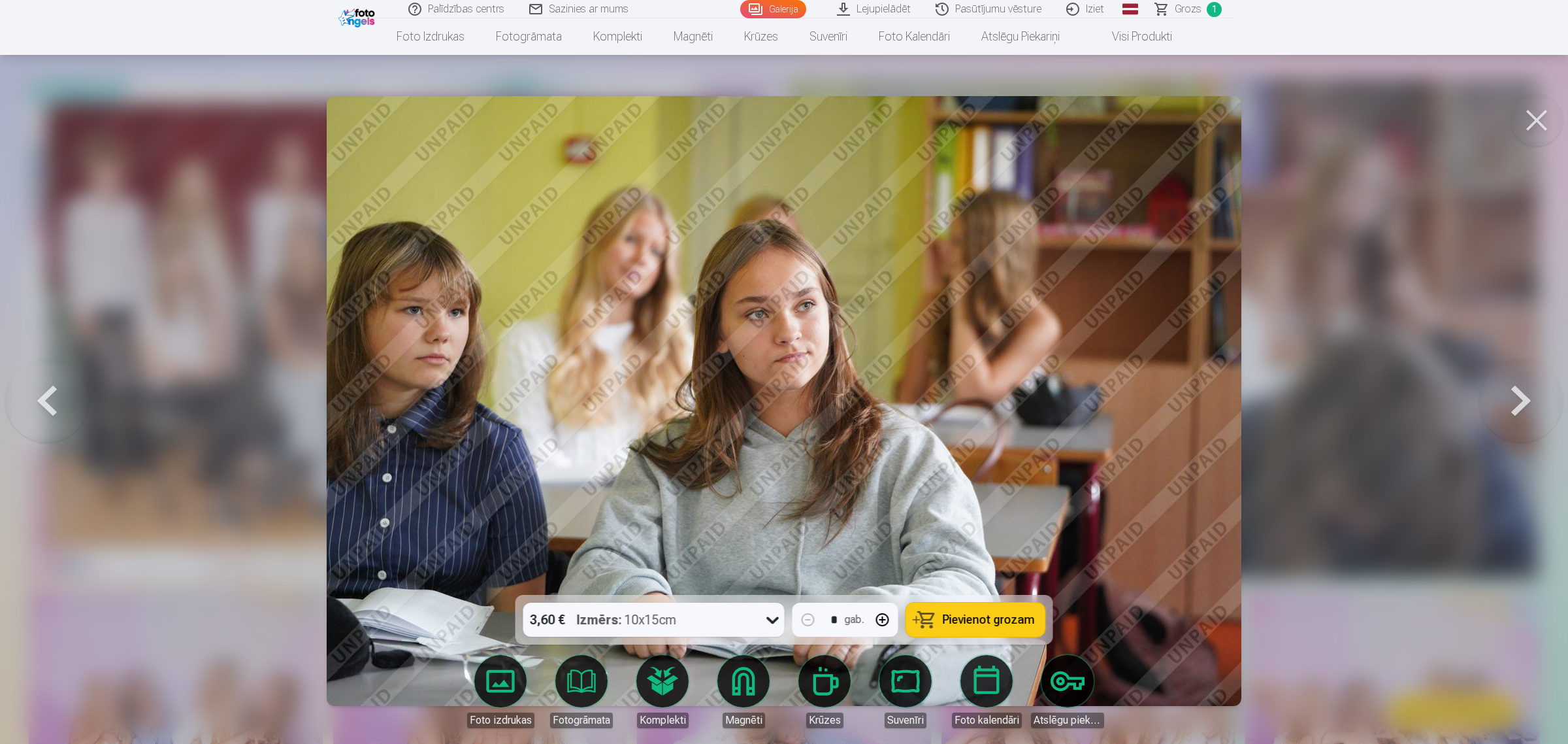
click at [1251, 395] on button at bounding box center [1521, 400] width 84 height 362
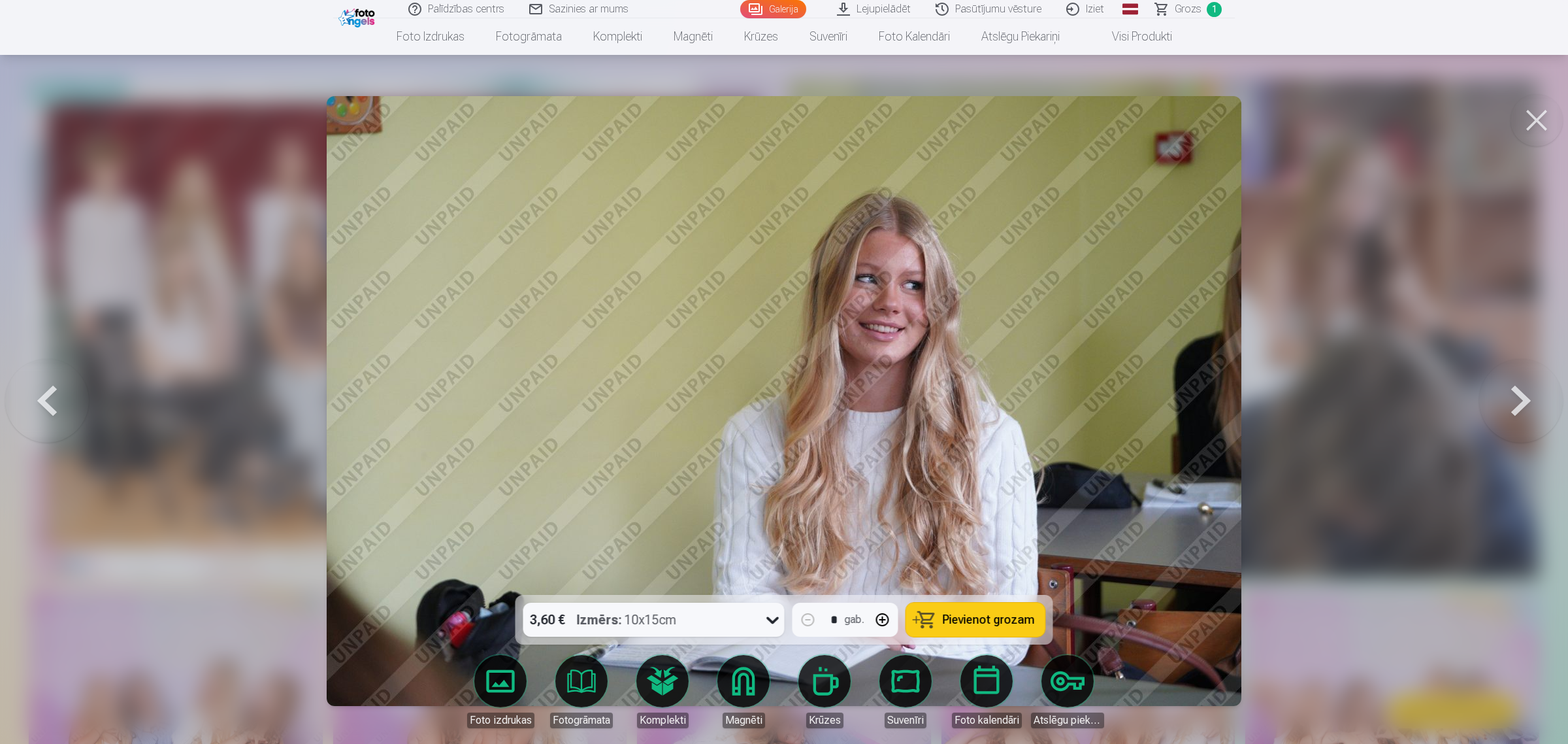
click at [1251, 395] on button at bounding box center [1521, 400] width 84 height 362
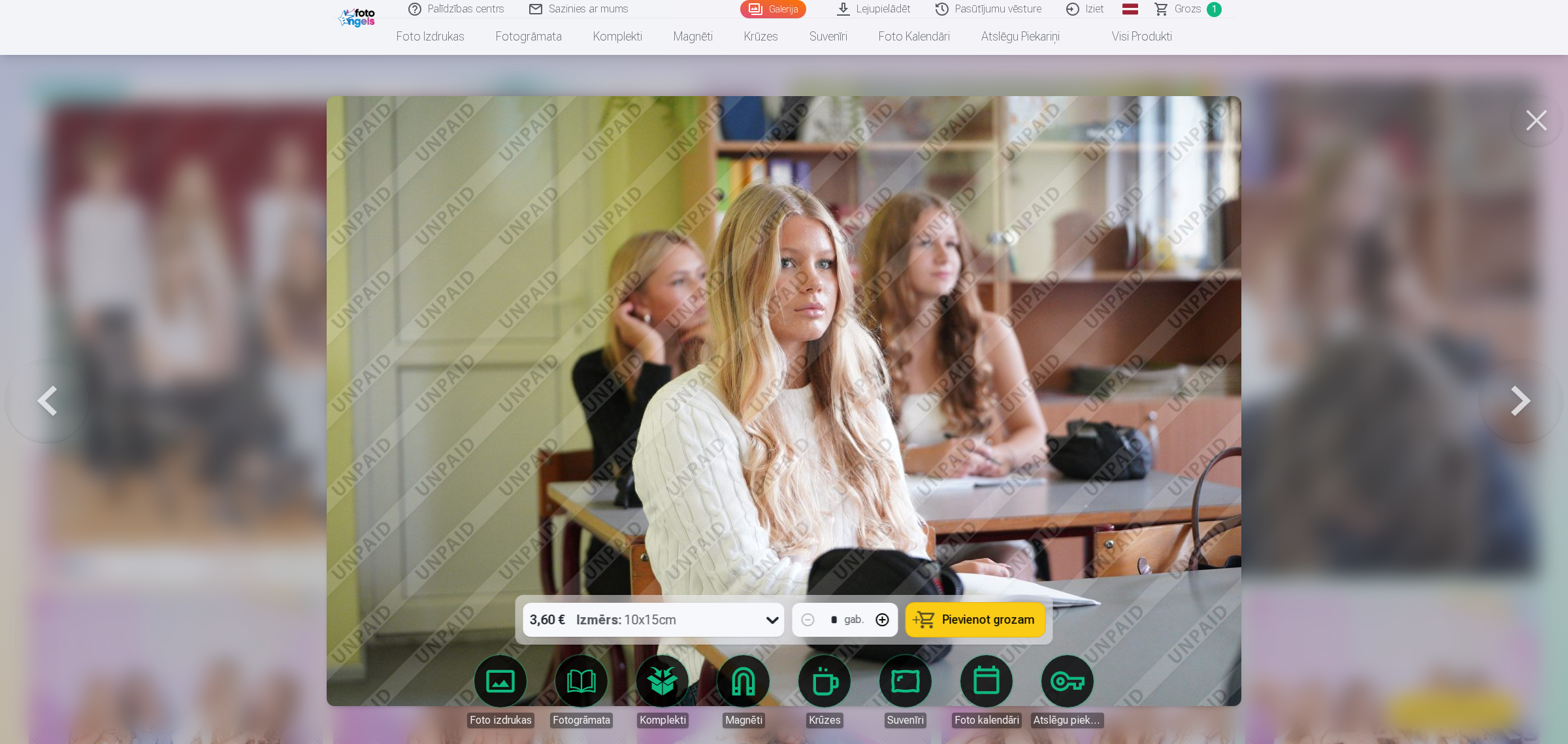
click at [1251, 394] on div at bounding box center [784, 372] width 1568 height 744
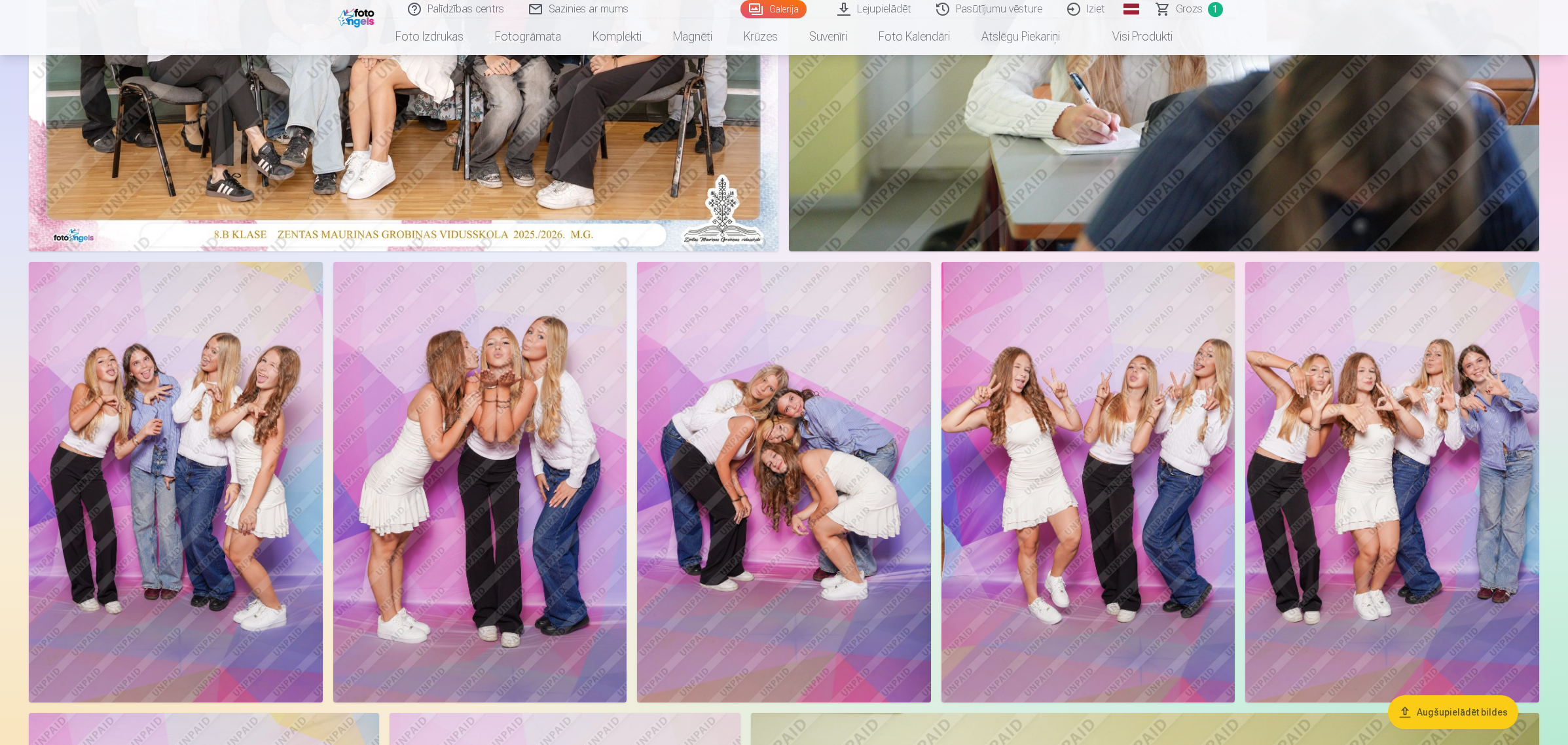
scroll to position [147, 0]
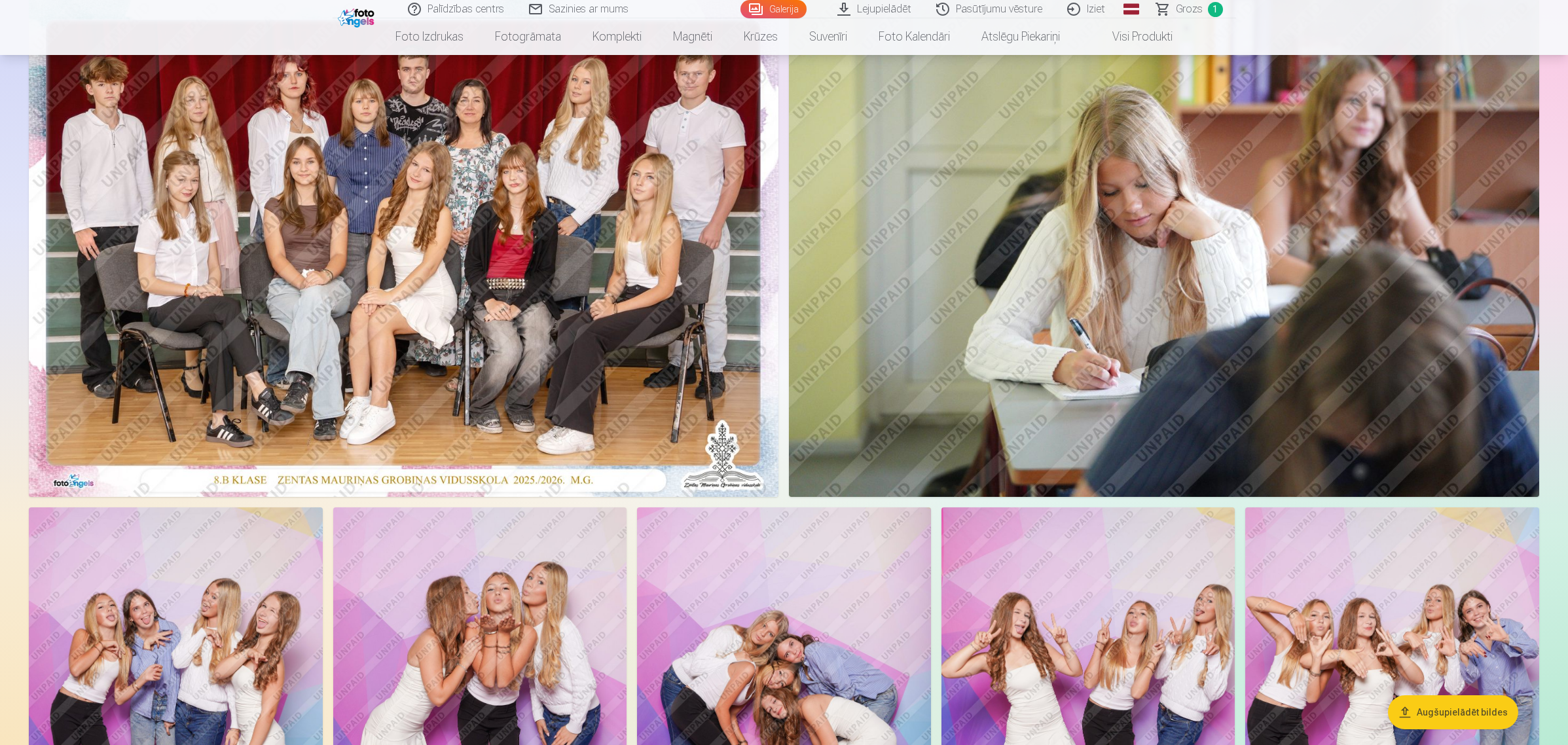
click at [426, 270] on img at bounding box center [404, 246] width 749 height 500
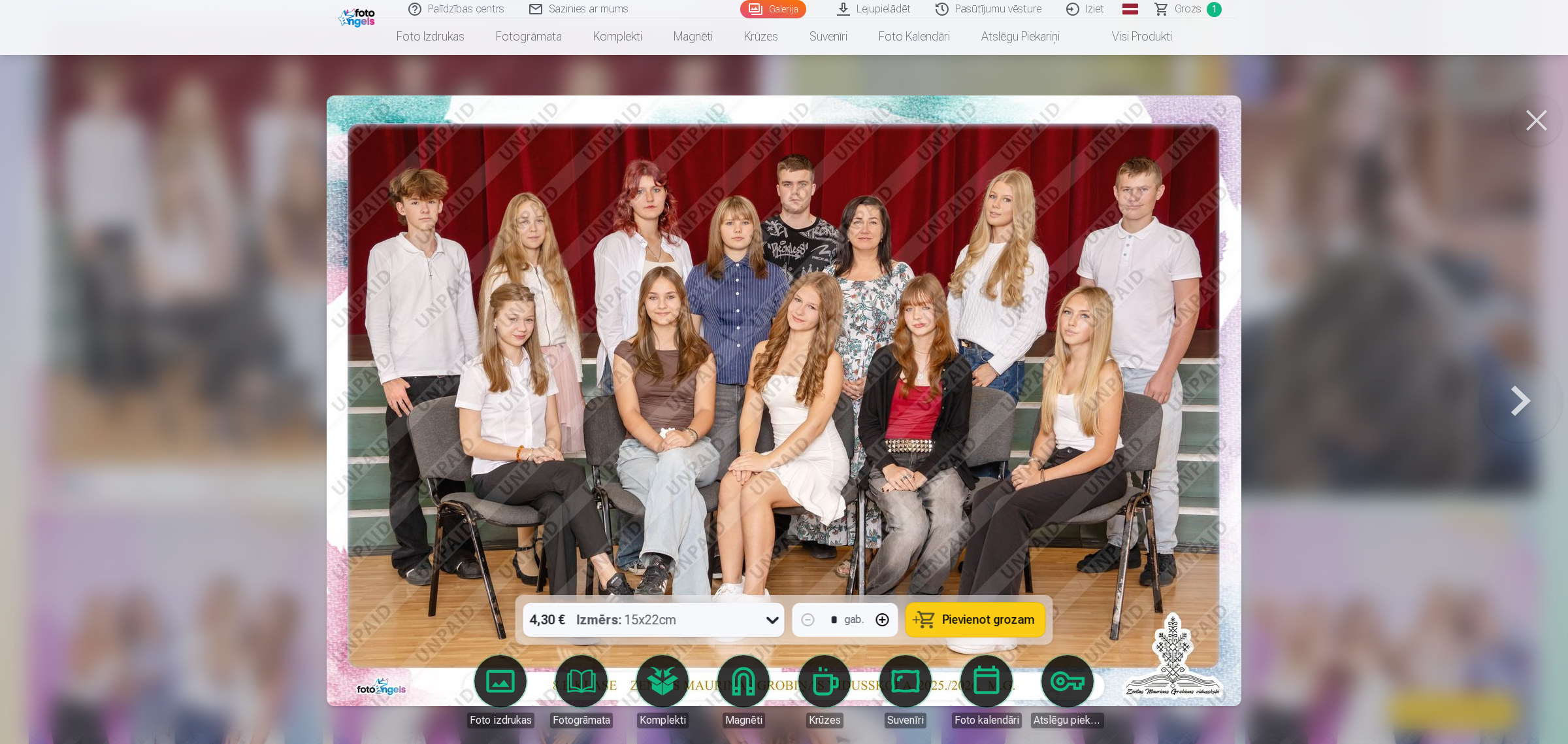
click at [1251, 409] on button at bounding box center [1521, 400] width 84 height 362
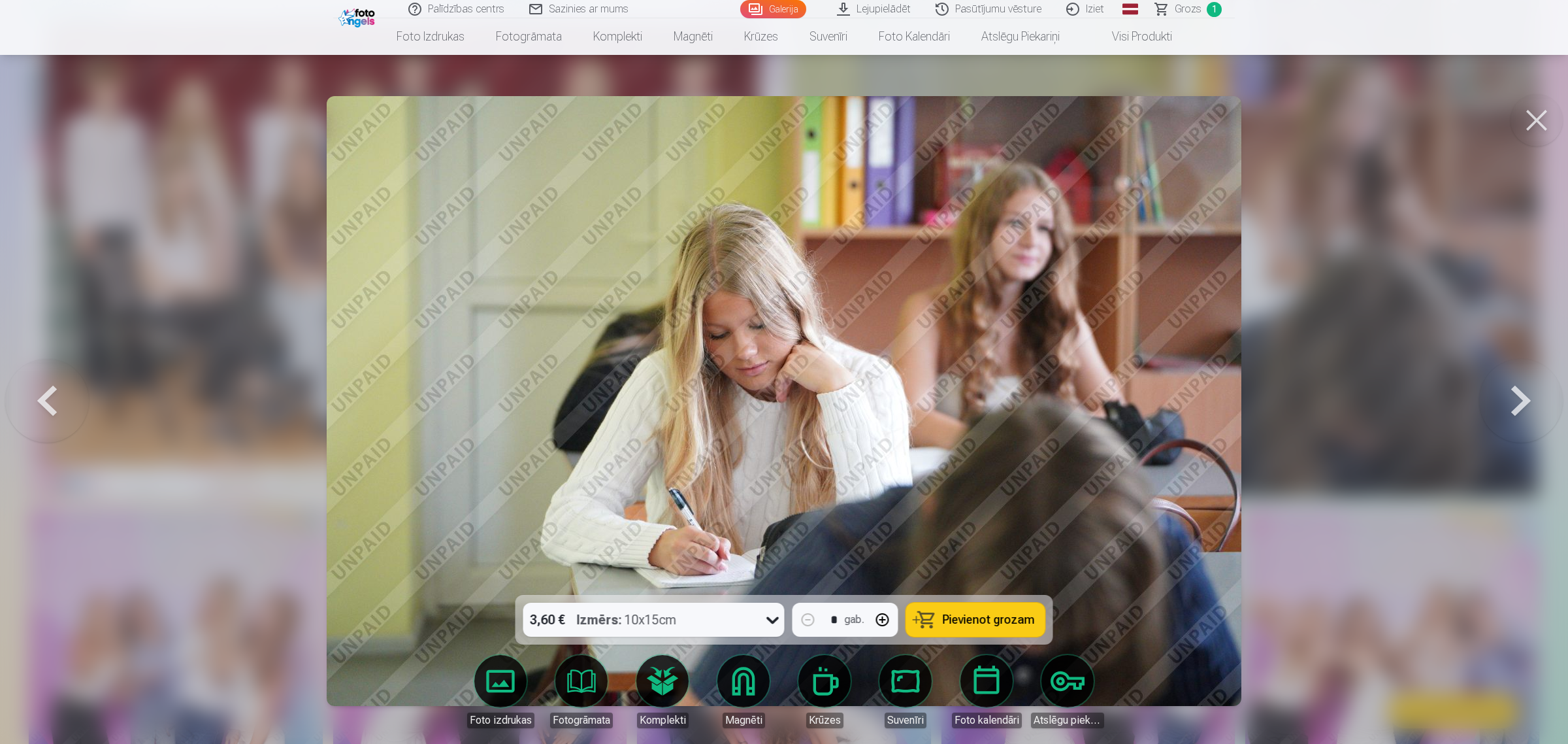
click at [1251, 402] on button at bounding box center [1521, 400] width 84 height 362
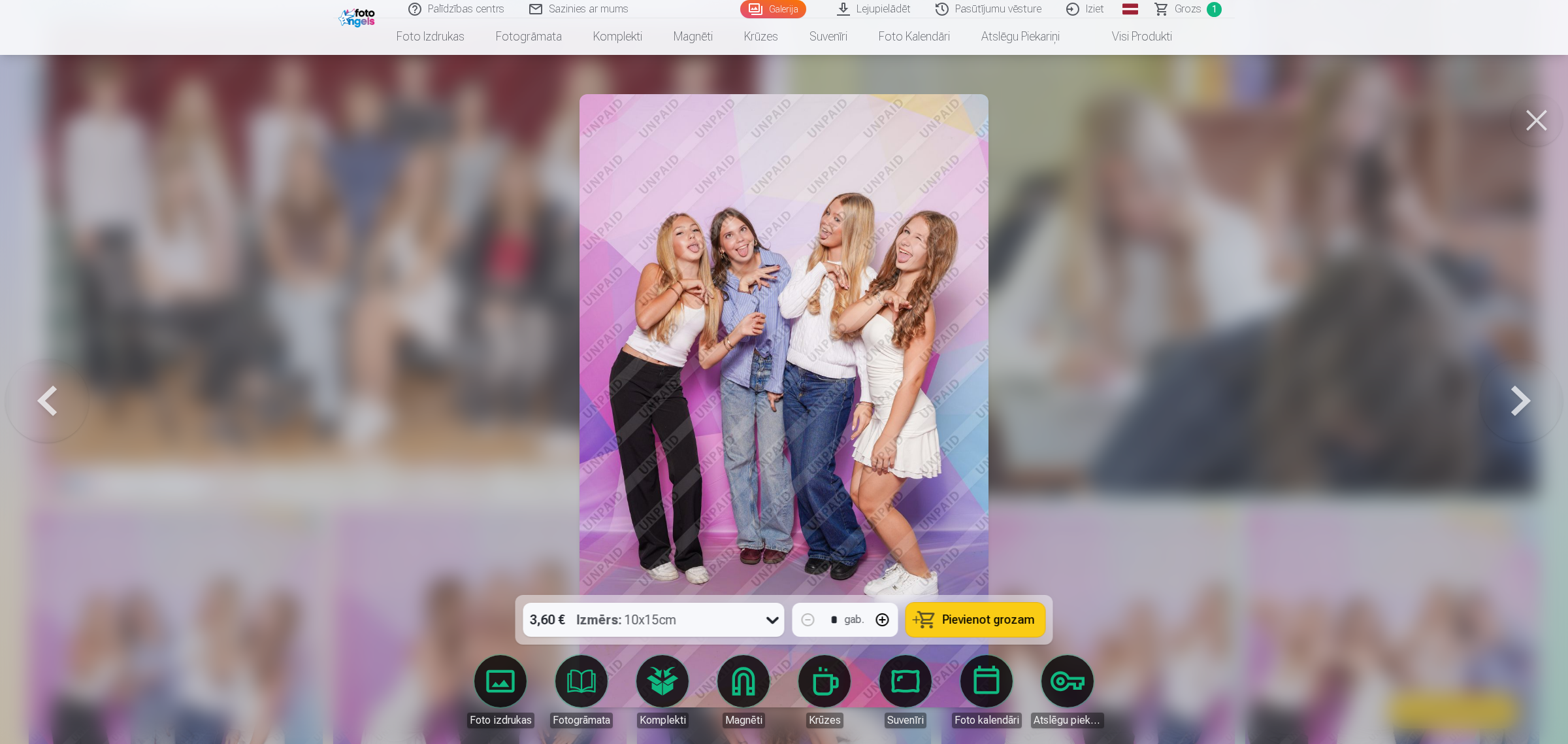
click at [1251, 400] on button at bounding box center [1521, 400] width 84 height 362
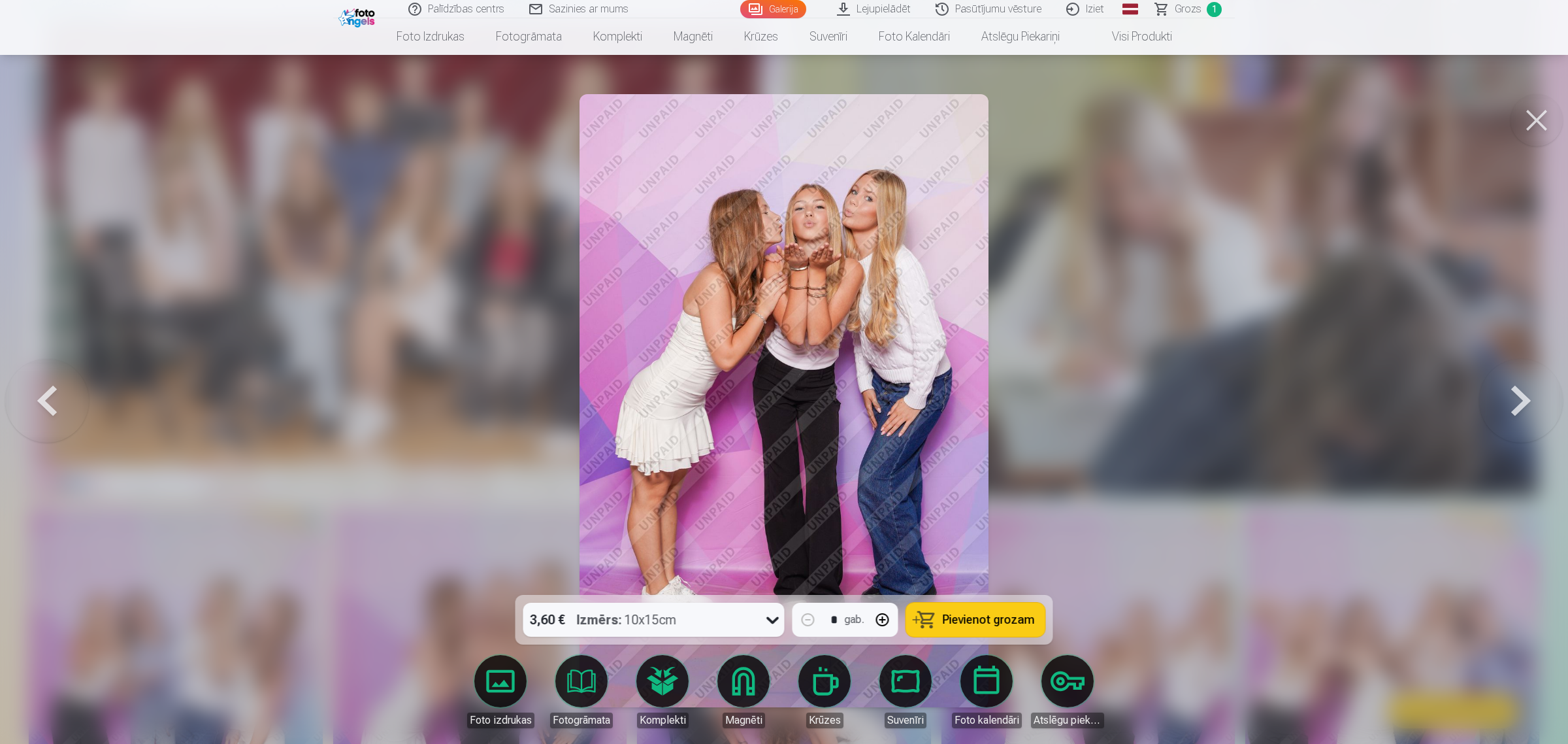
click at [1251, 390] on button at bounding box center [1521, 400] width 84 height 362
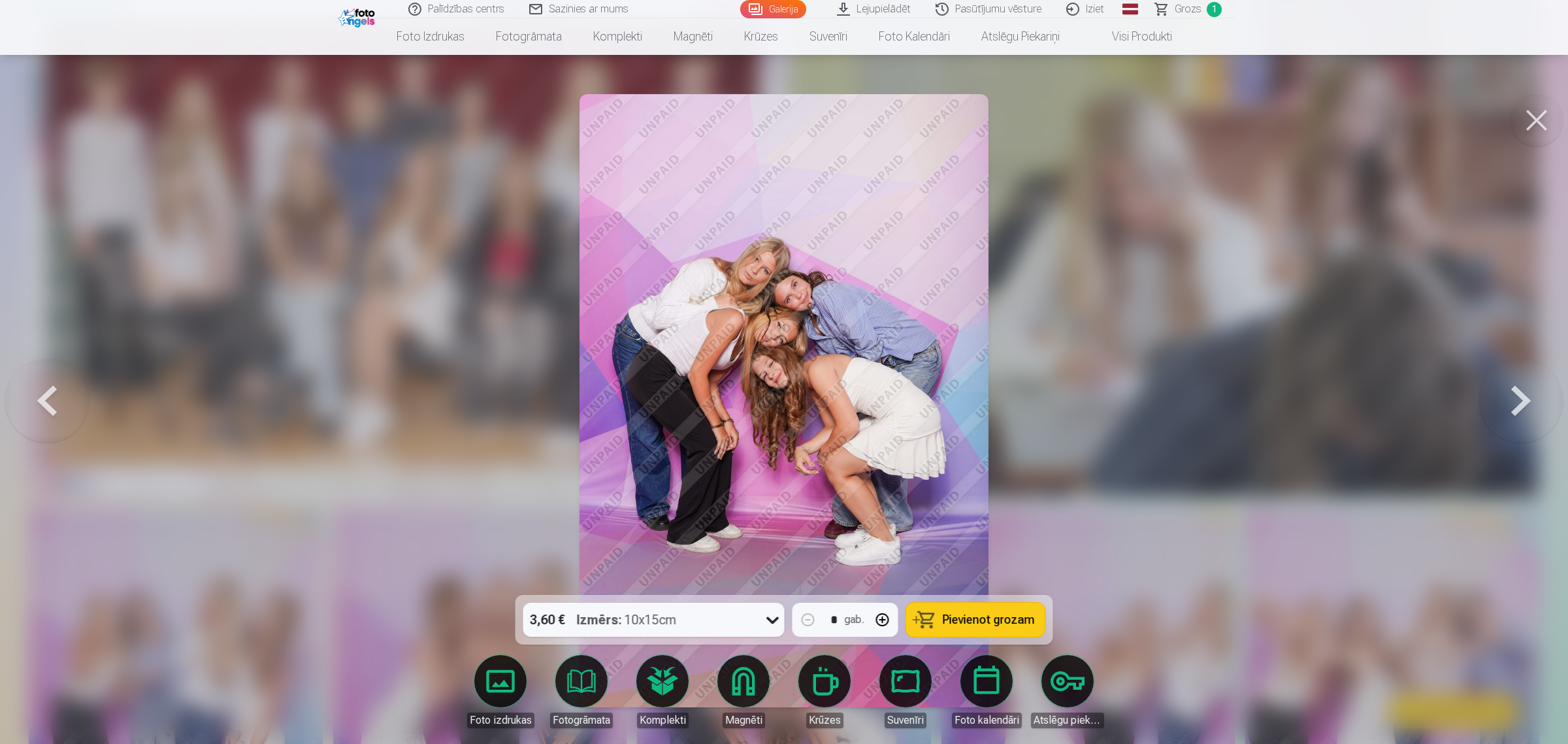
click at [1251, 389] on button at bounding box center [1521, 400] width 84 height 362
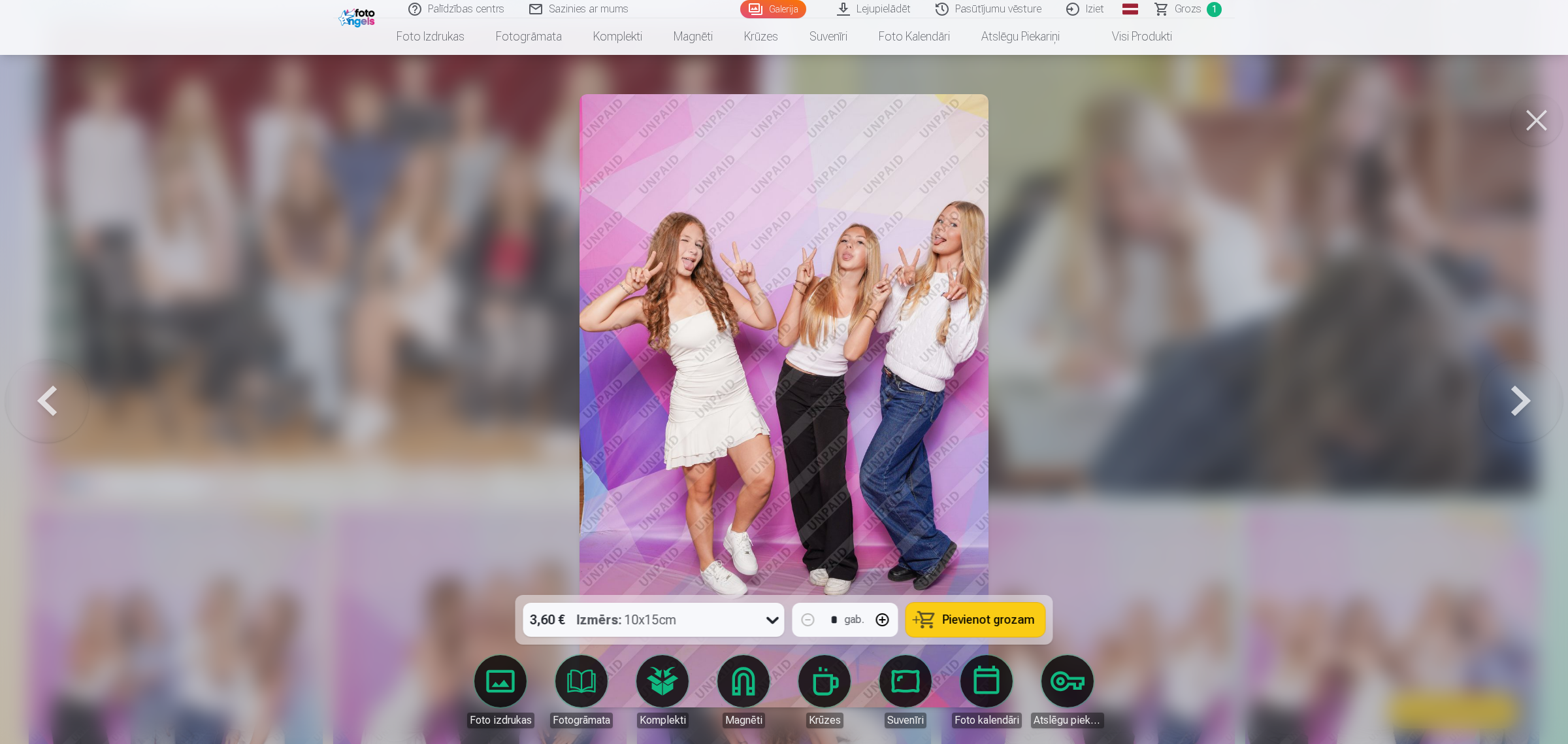
click at [1251, 387] on button at bounding box center [1521, 400] width 84 height 362
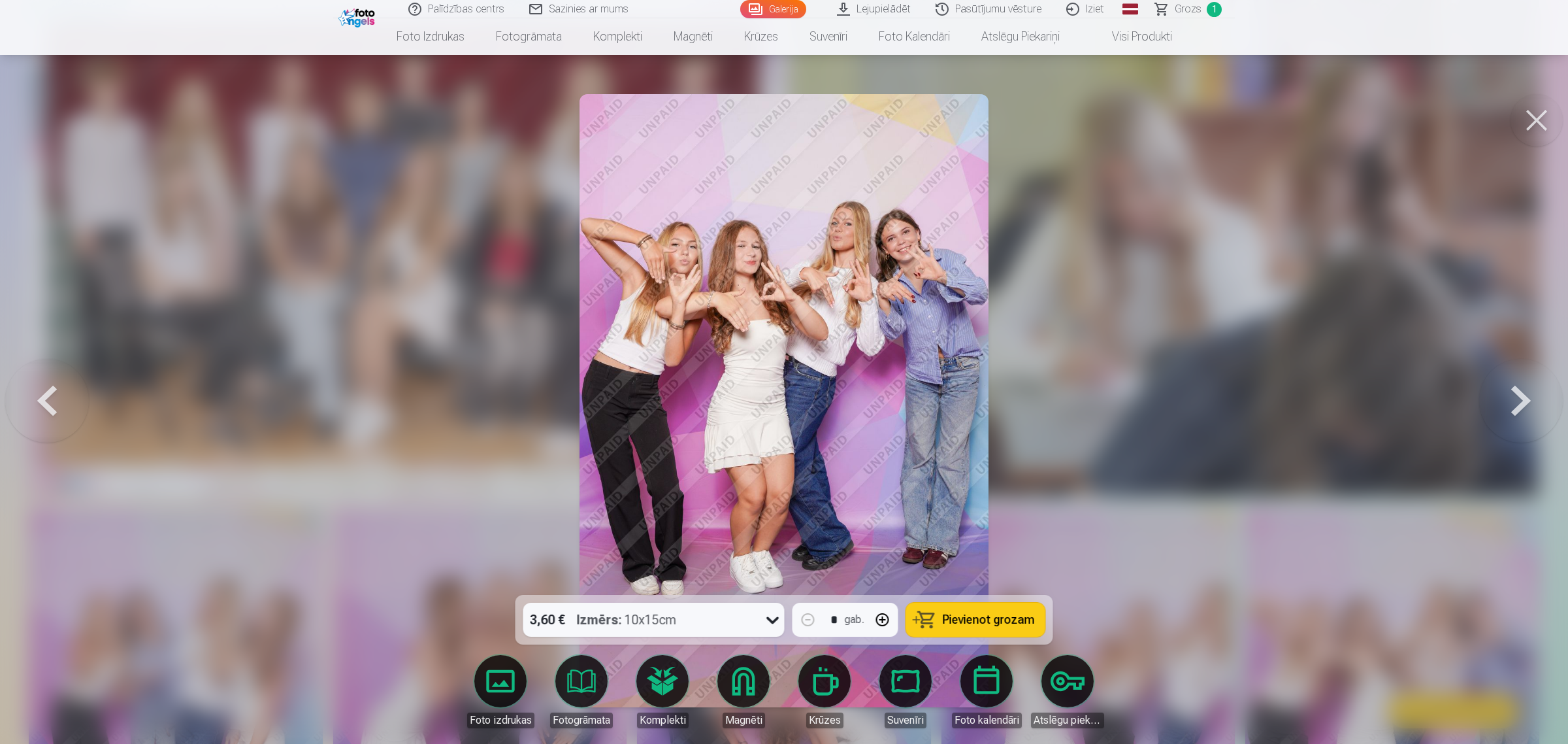
click at [1251, 403] on button at bounding box center [1521, 400] width 84 height 362
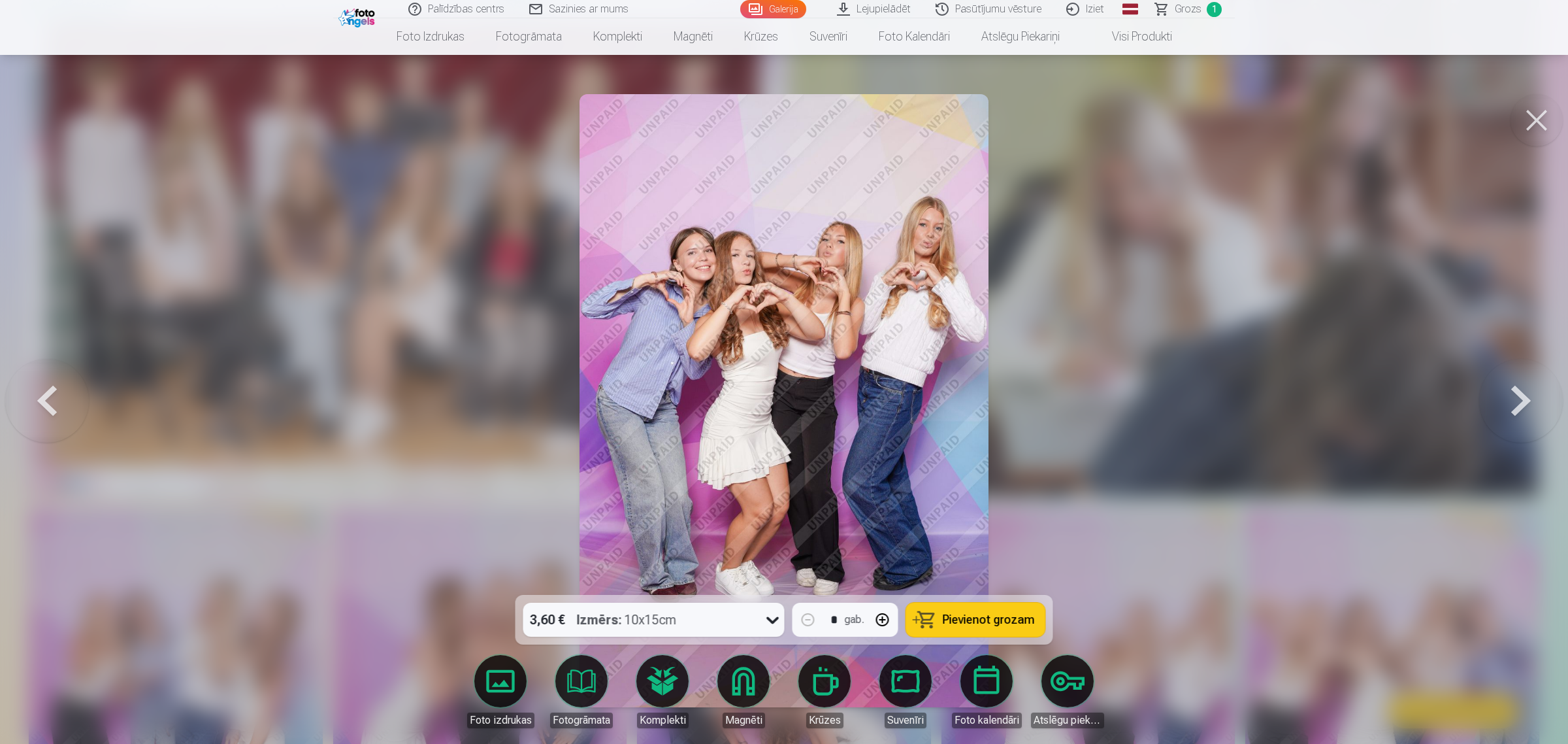
click at [1251, 403] on button at bounding box center [1521, 400] width 84 height 362
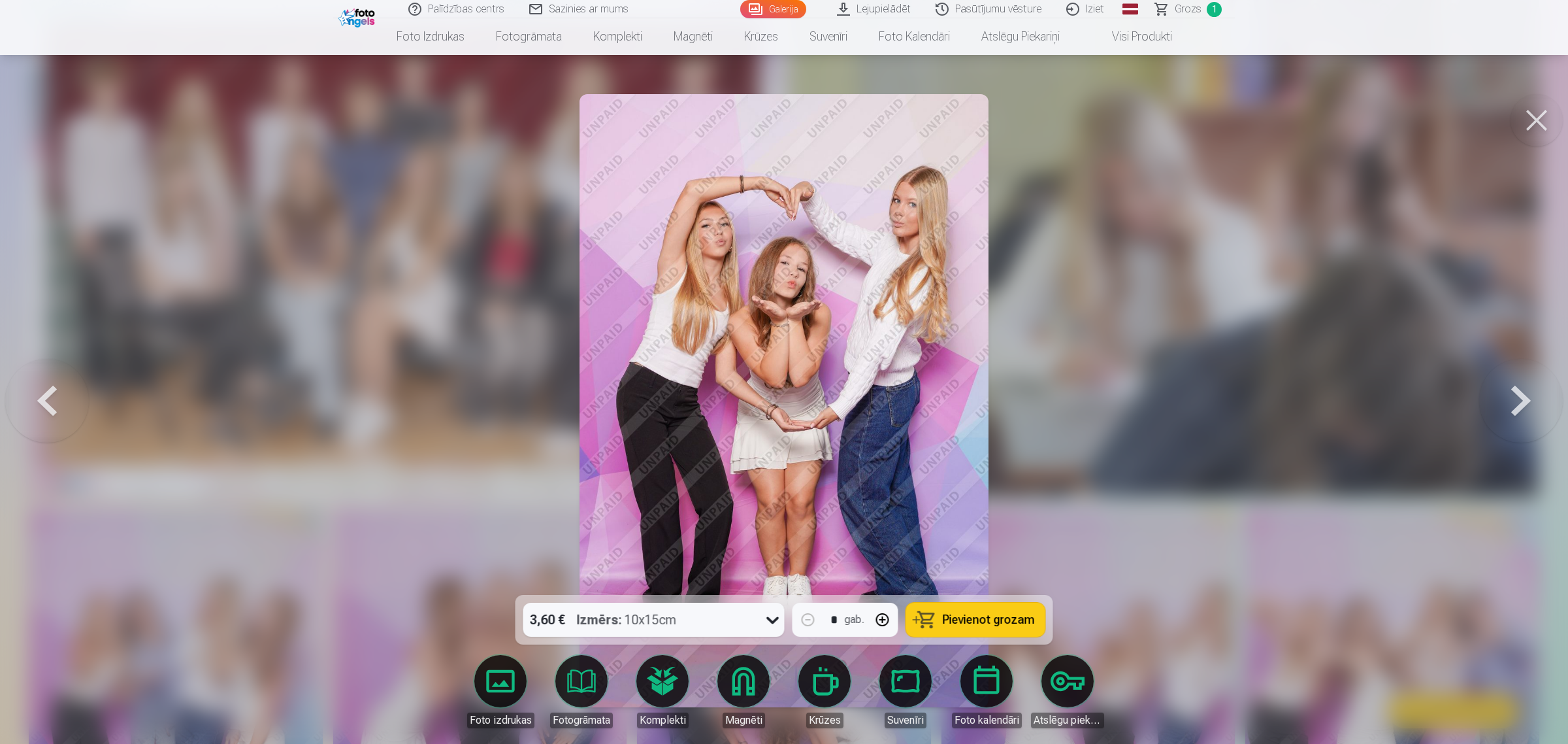
click at [1251, 392] on button at bounding box center [1521, 400] width 84 height 362
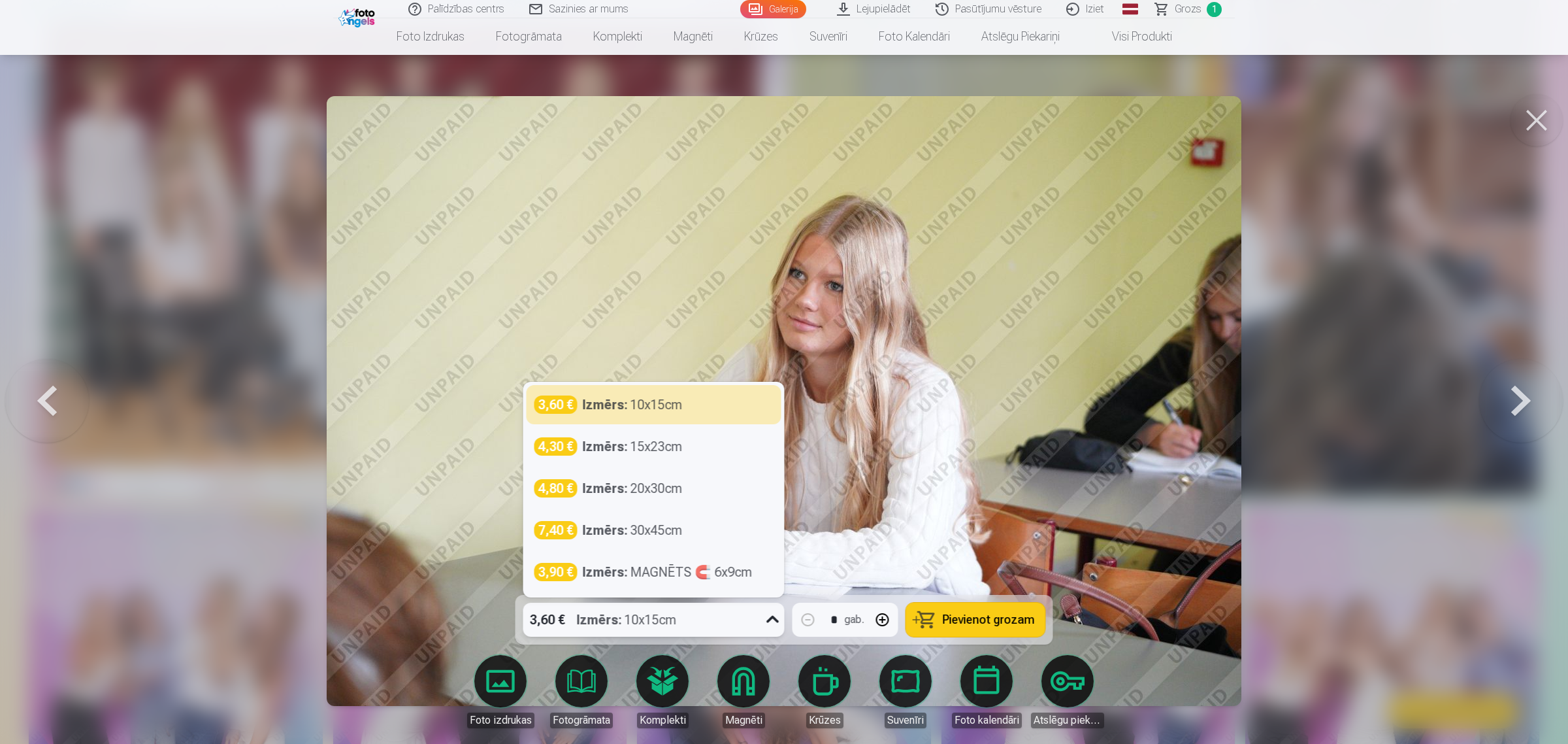
click at [762, 595] on icon at bounding box center [773, 620] width 21 height 21
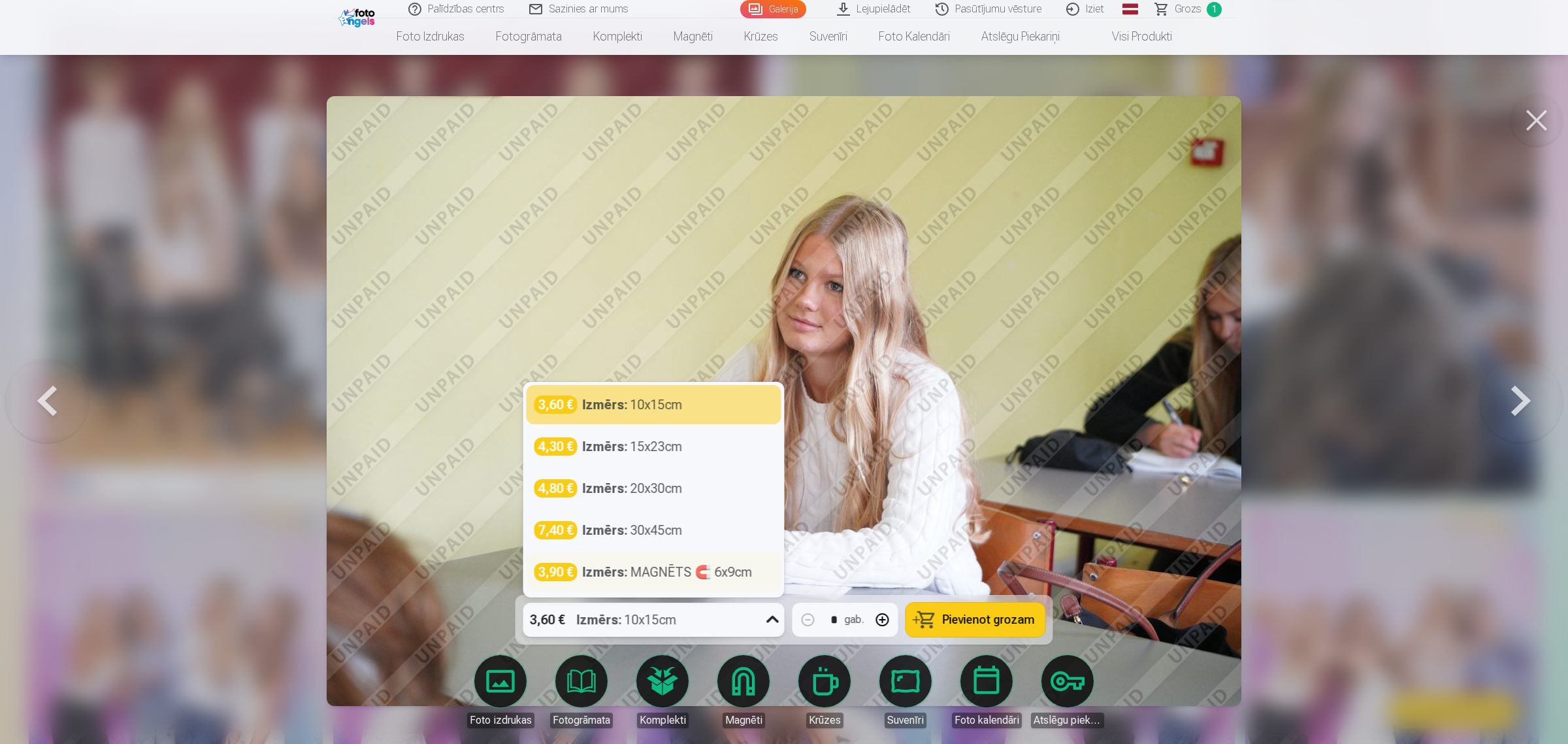
click at [652, 572] on div "Izmērs : MAGNĒTS 🧲 6x9cm" at bounding box center [667, 571] width 170 height 18
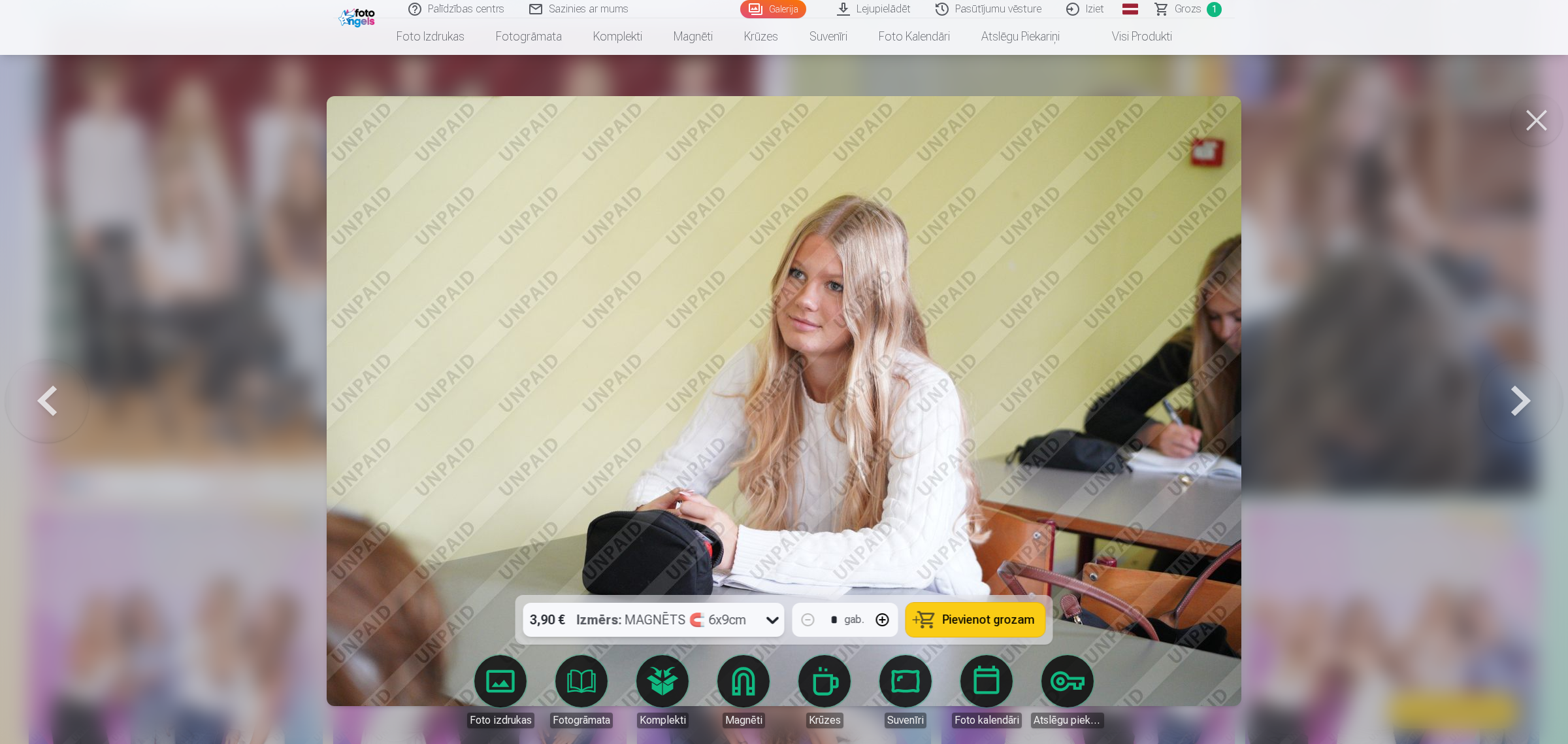
click at [1251, 403] on button at bounding box center [1521, 400] width 84 height 362
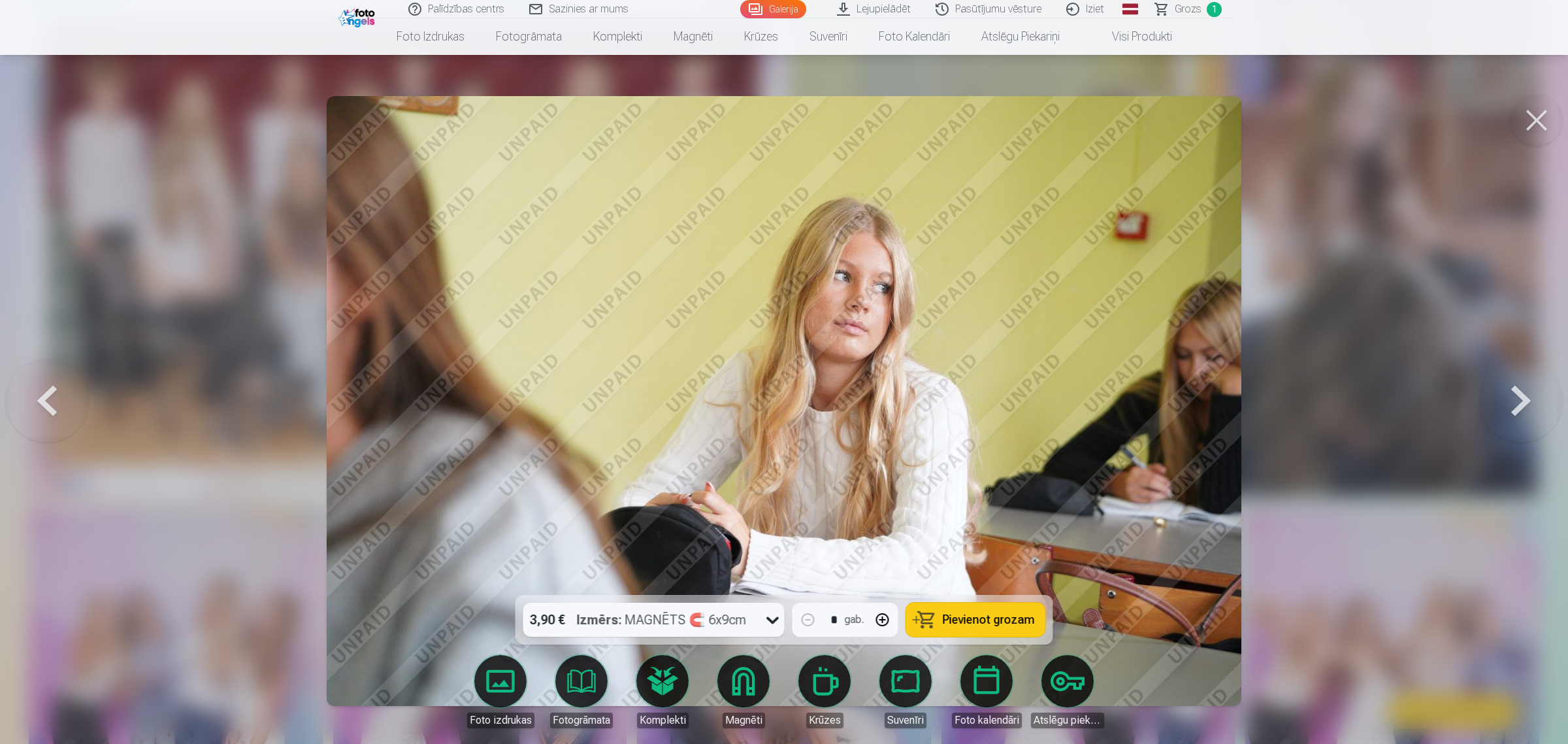
click at [1251, 403] on button at bounding box center [1521, 400] width 84 height 362
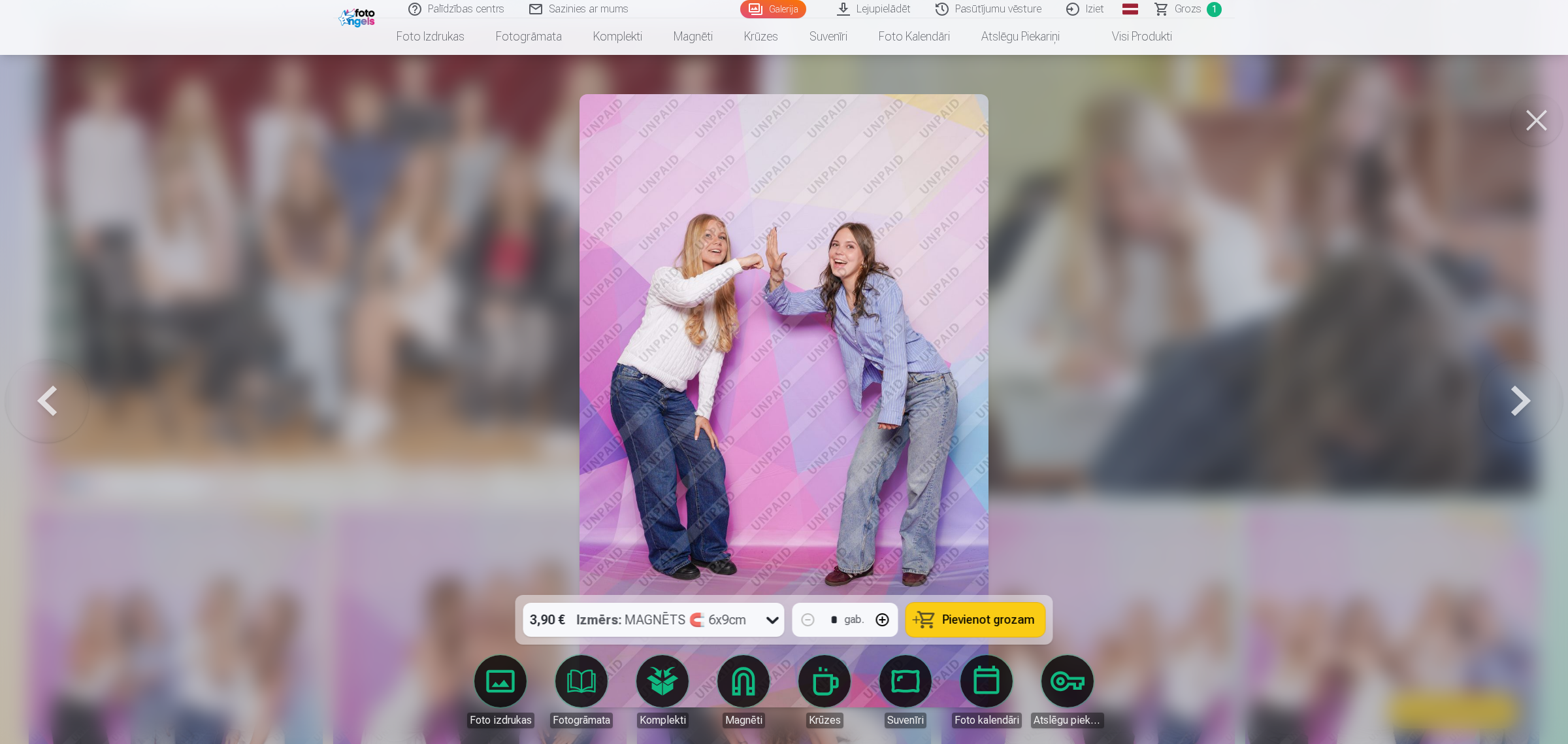
click at [1251, 403] on button at bounding box center [1521, 400] width 84 height 362
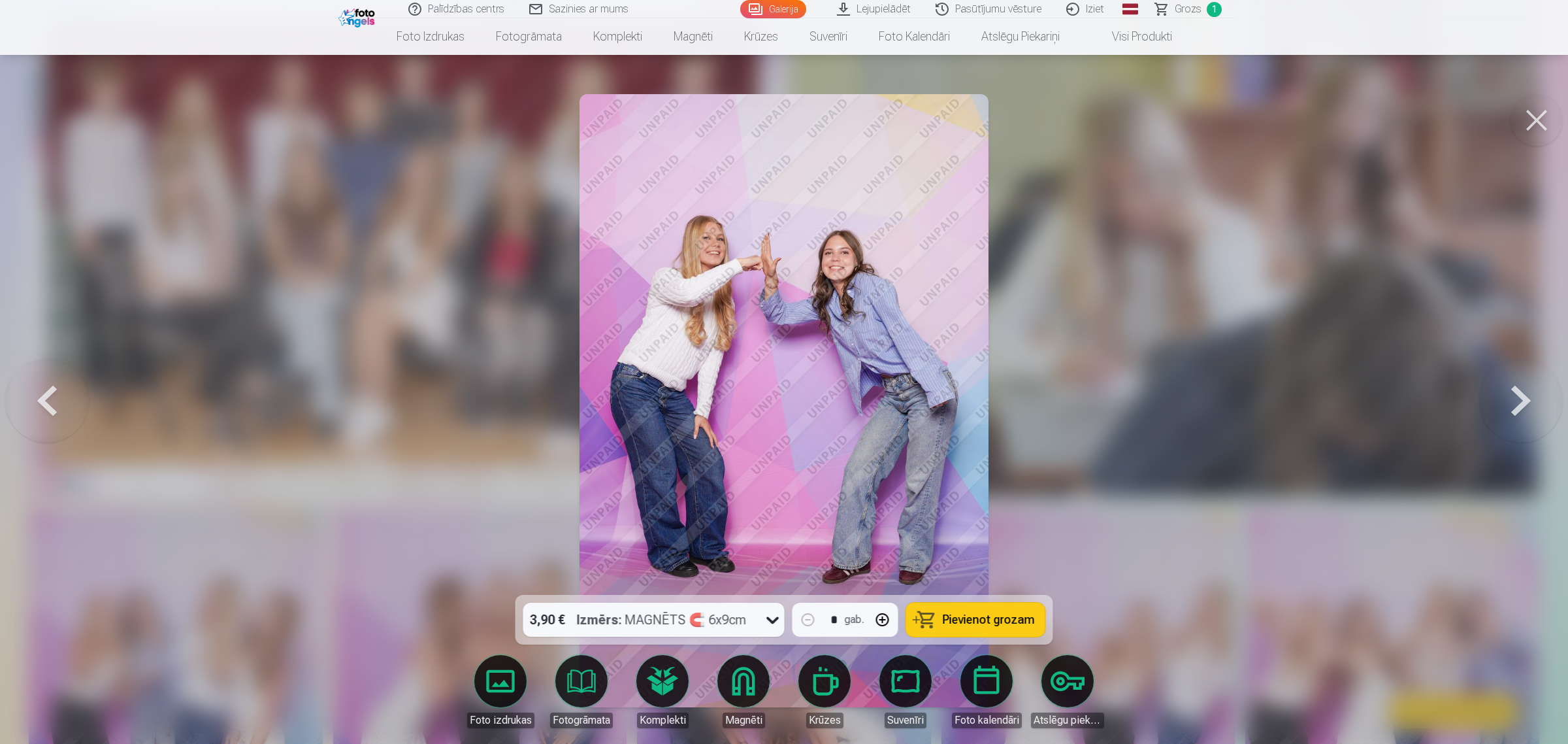
click at [1251, 402] on button at bounding box center [1521, 400] width 84 height 362
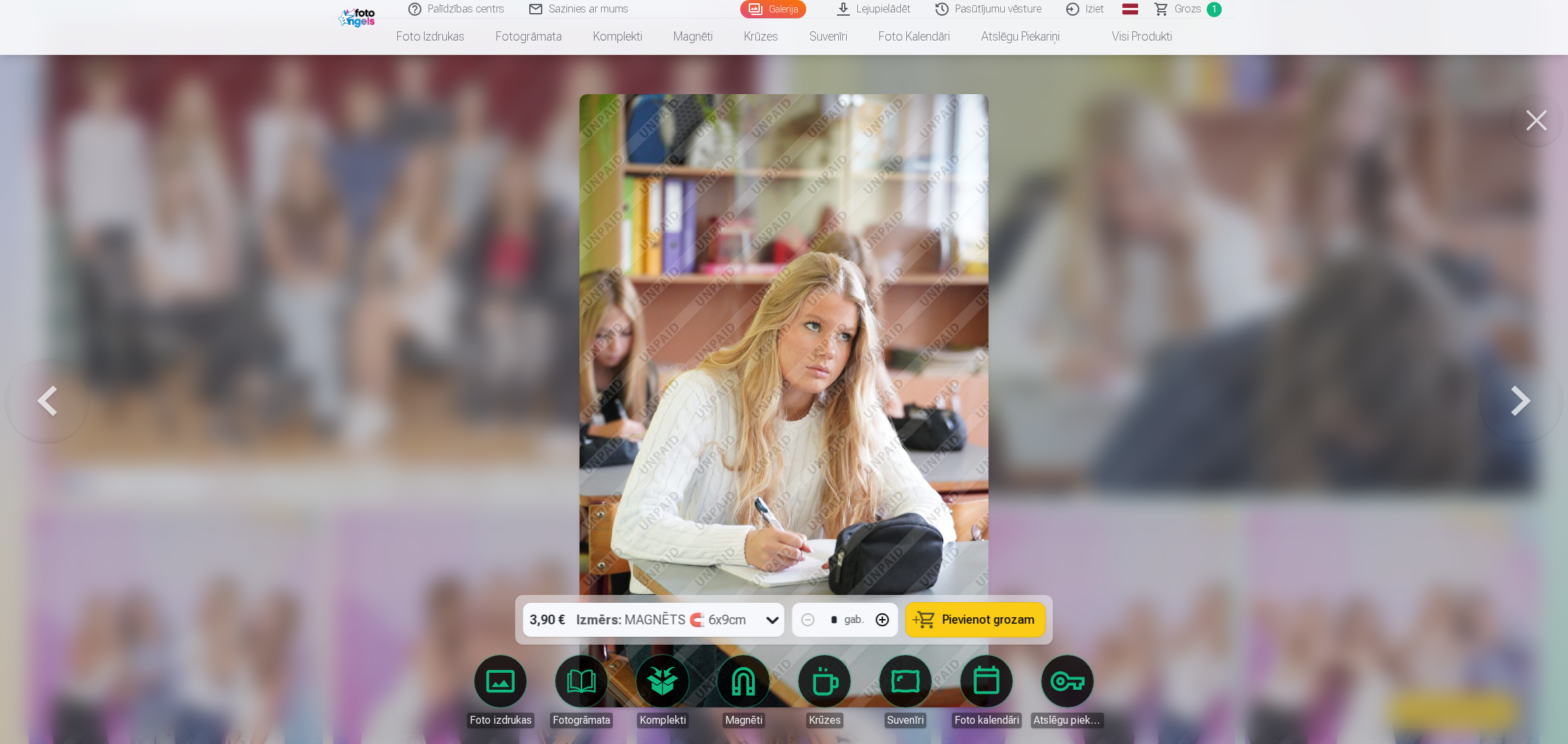
click at [1251, 399] on button at bounding box center [1521, 400] width 84 height 362
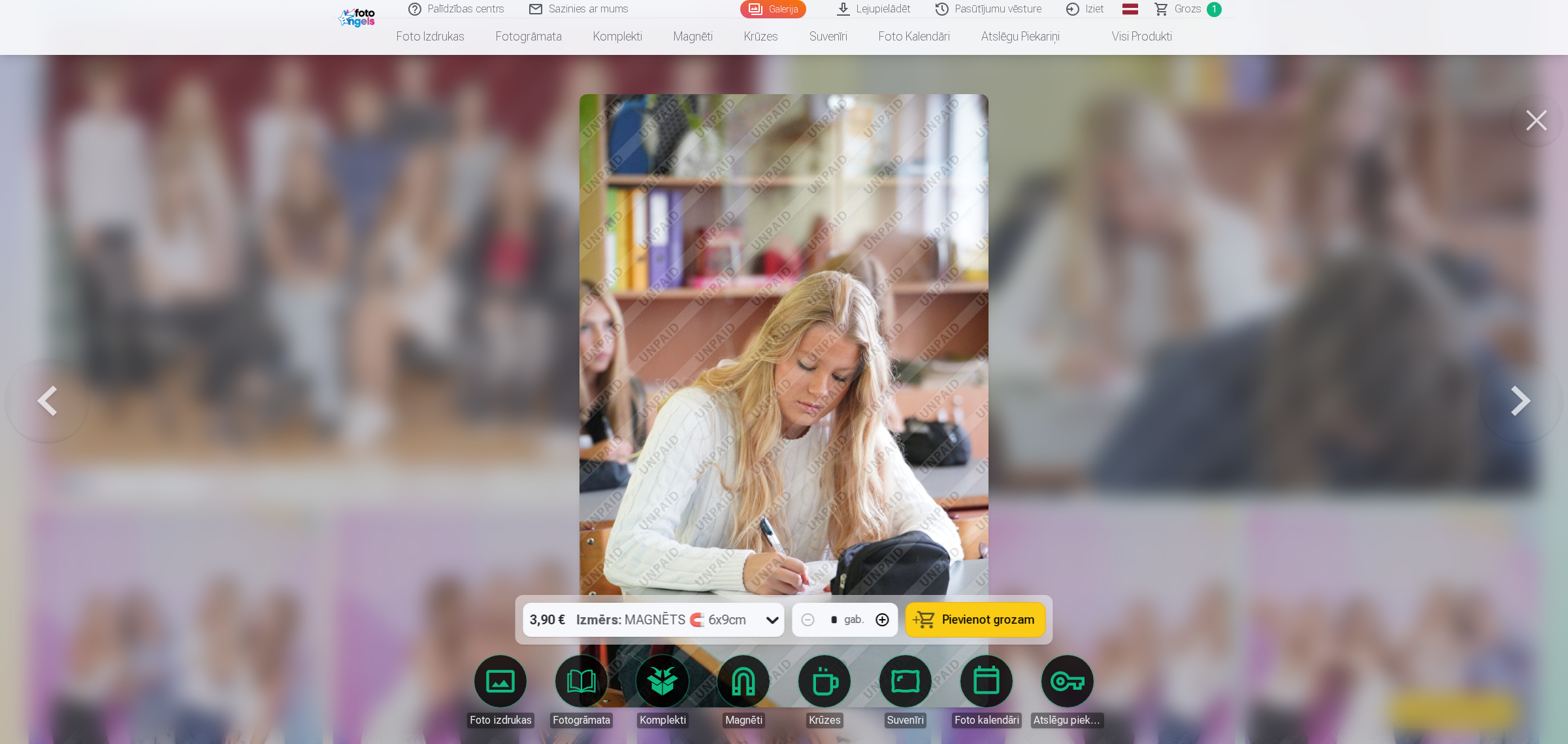
click at [1251, 399] on button at bounding box center [1521, 400] width 84 height 362
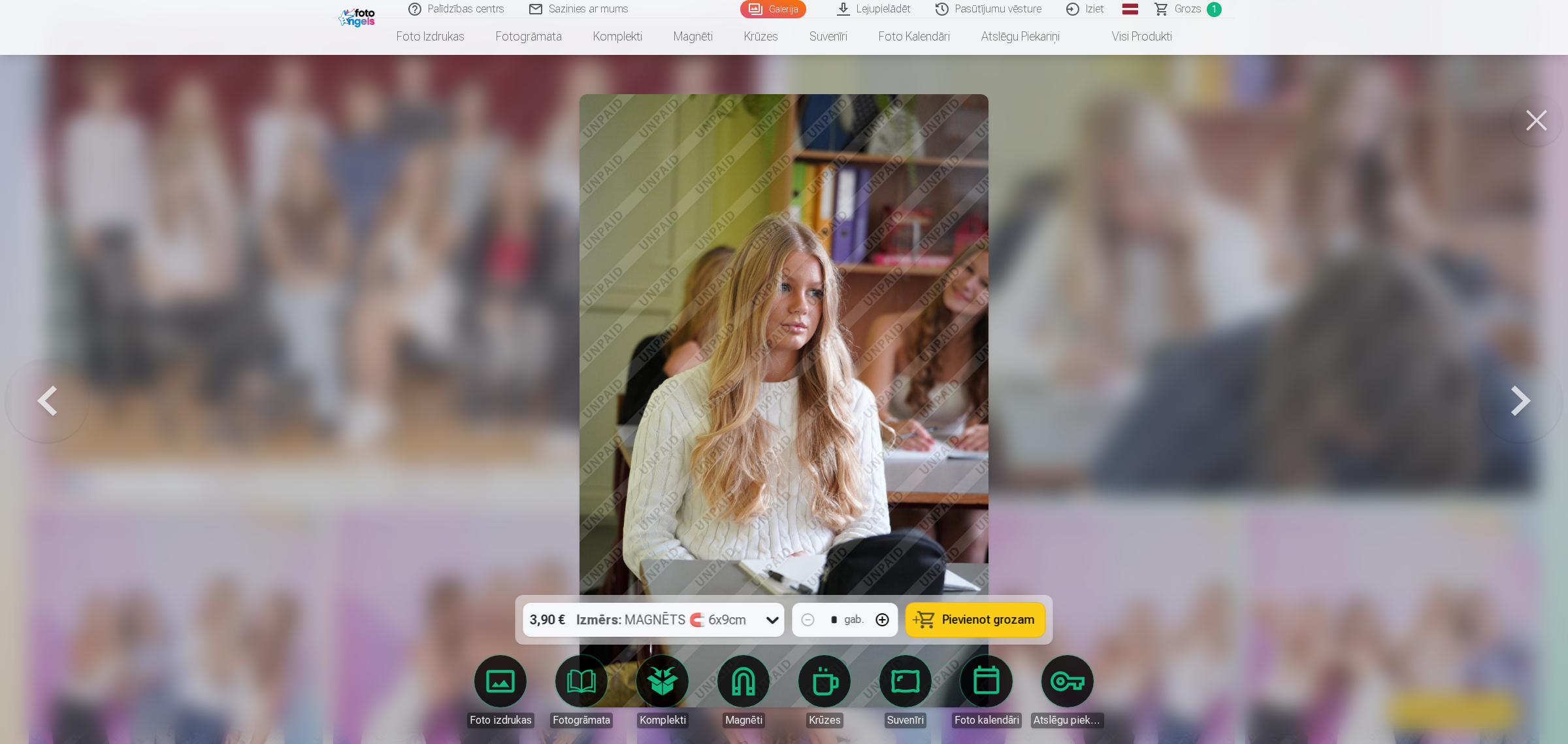
click at [1251, 399] on button at bounding box center [1521, 400] width 84 height 362
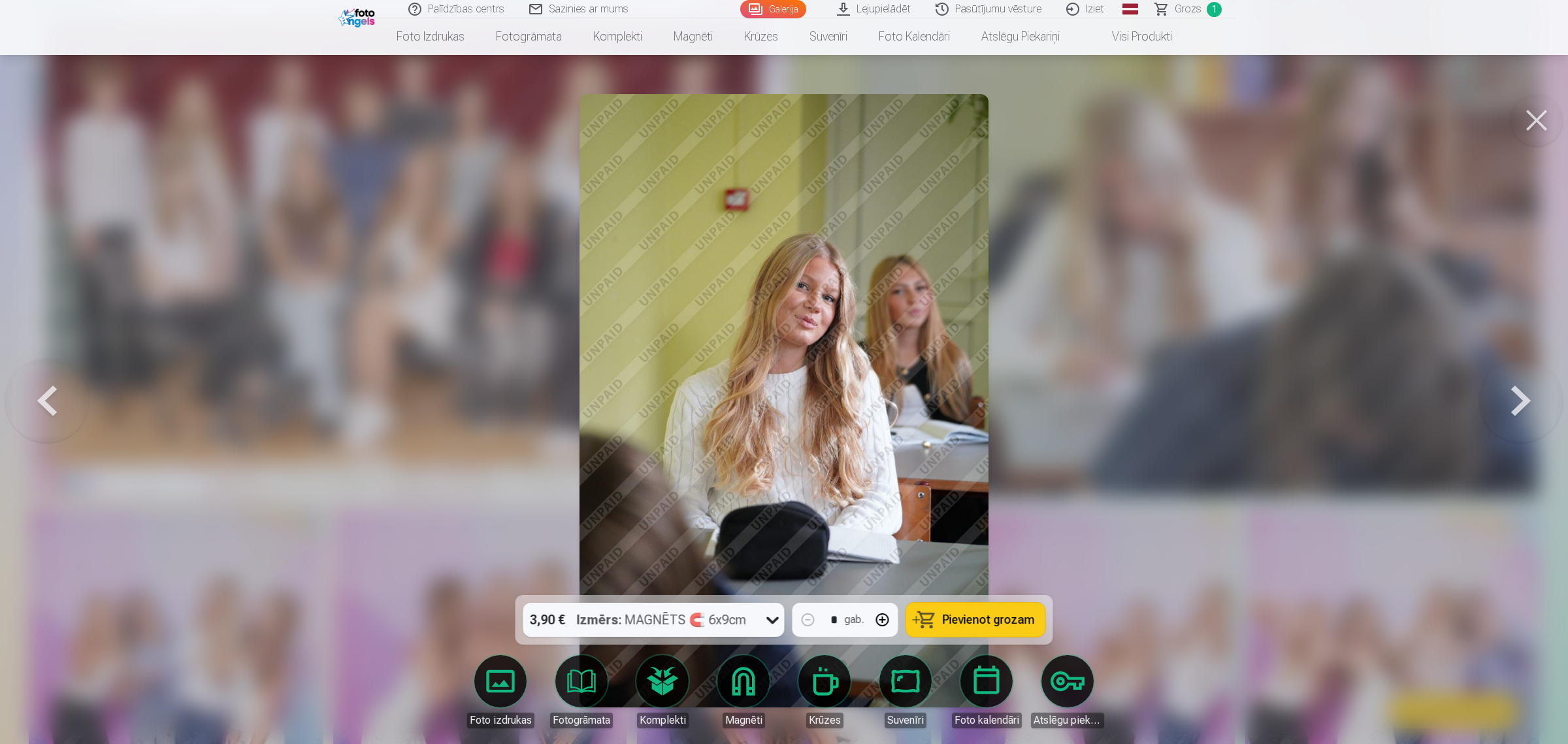
click at [1251, 399] on button at bounding box center [1521, 400] width 84 height 362
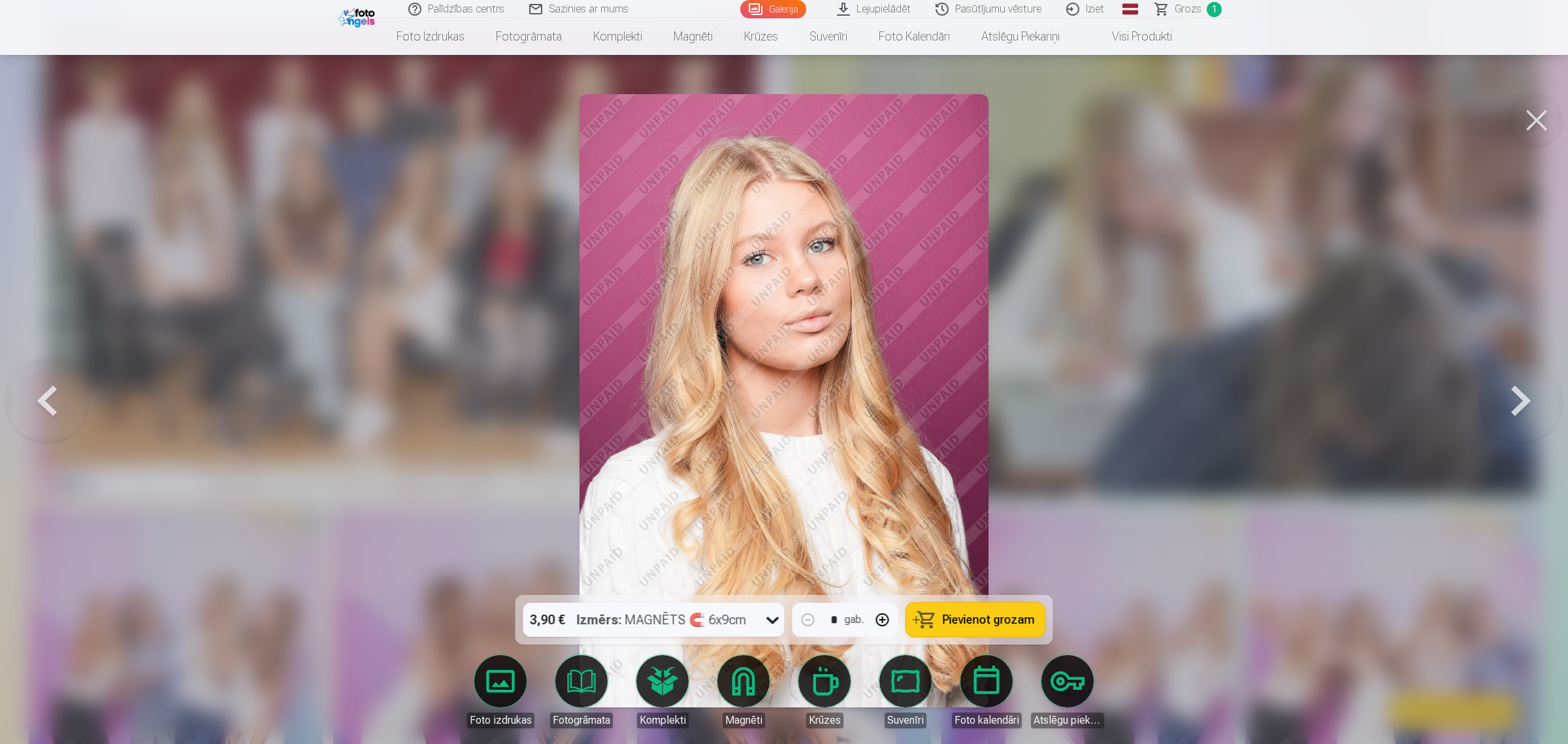
click at [1251, 399] on button at bounding box center [1521, 400] width 84 height 362
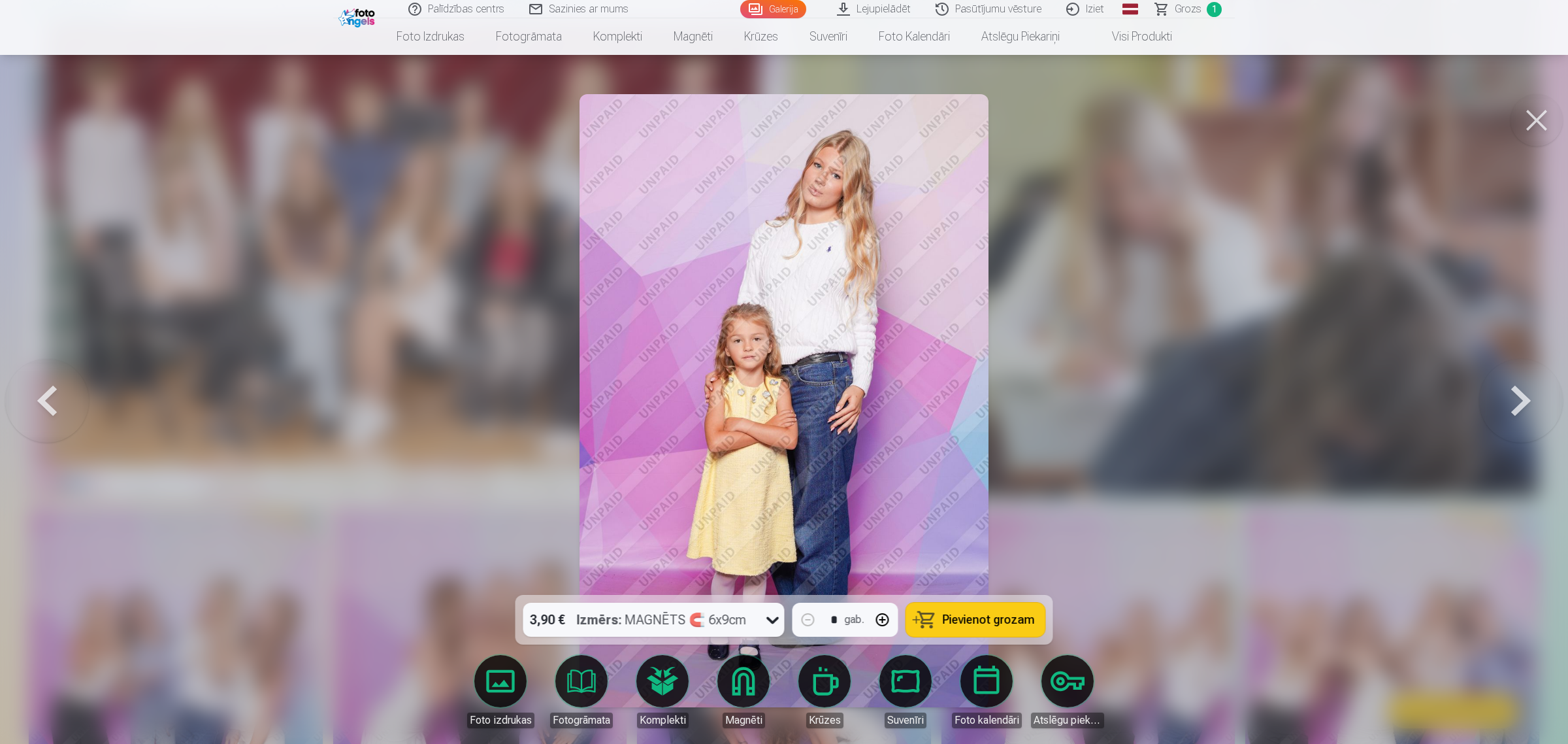
click at [1251, 128] on button at bounding box center [1537, 120] width 52 height 52
